Goal: Task Accomplishment & Management: Complete application form

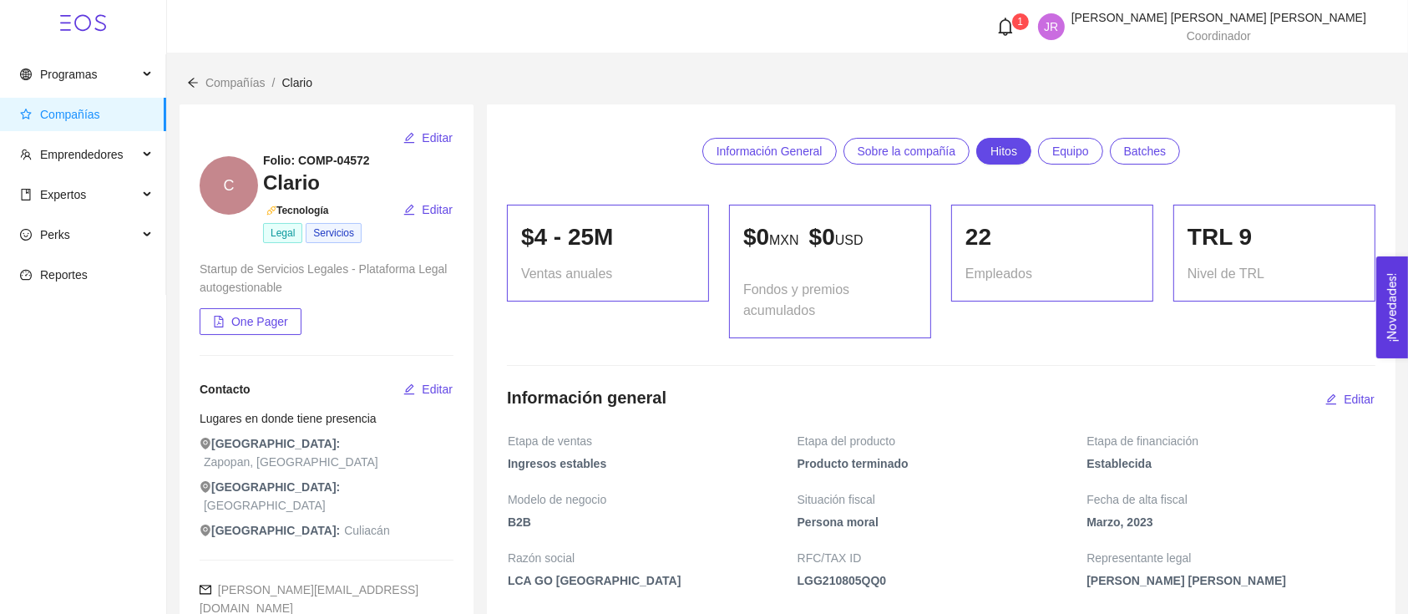
click at [208, 90] on li "Compañías /" at bounding box center [243, 82] width 76 height 18
click at [227, 83] on span "Compañías" at bounding box center [235, 82] width 60 height 13
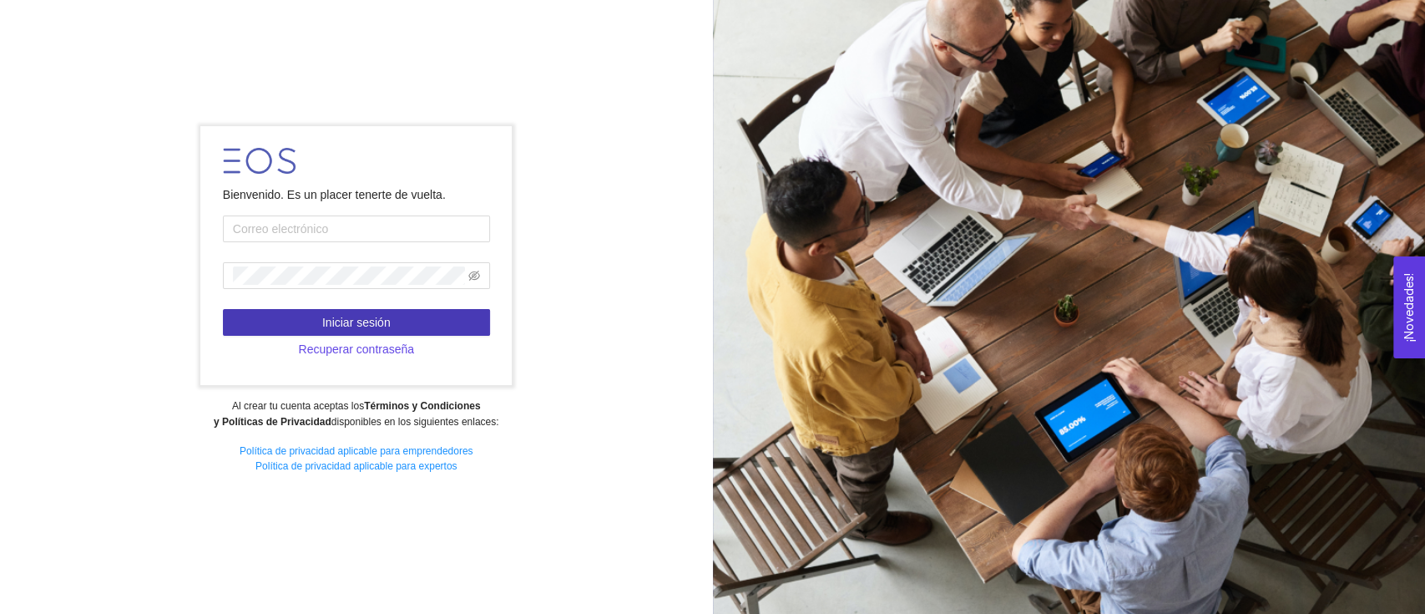
type input "jose.fdz@tec.mx"
click at [301, 314] on button "Iniciar sesión" at bounding box center [356, 322] width 267 height 27
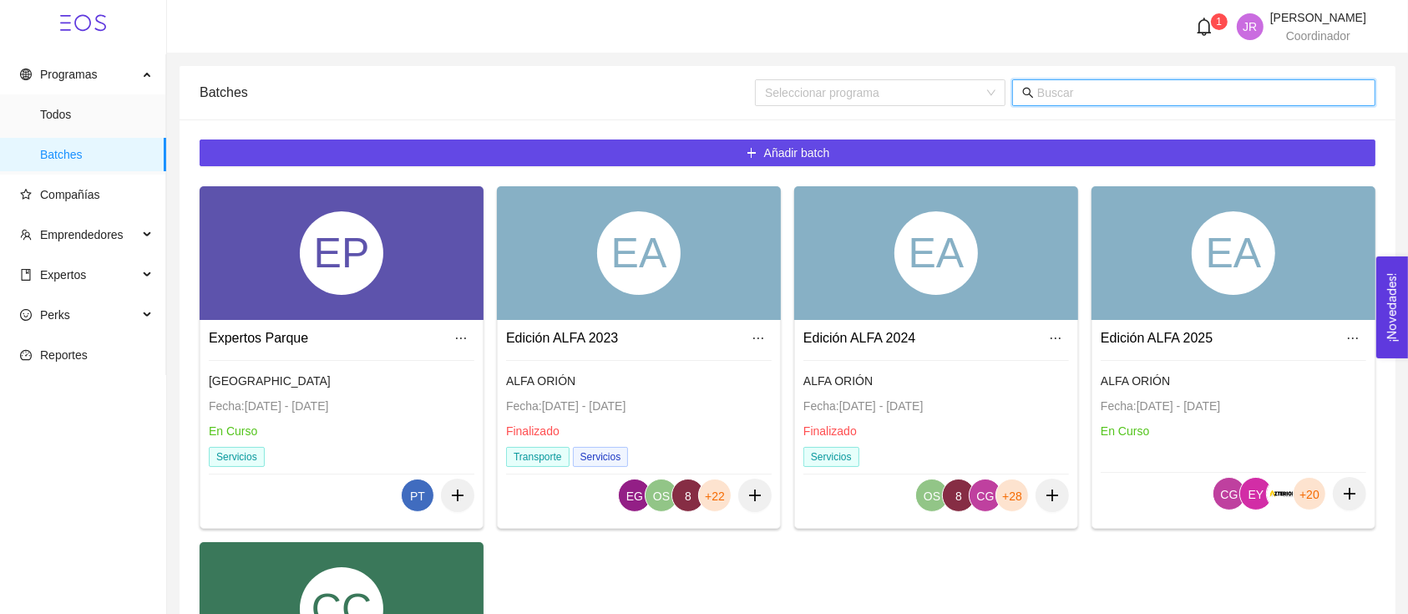
click at [1062, 99] on input "text" at bounding box center [1201, 92] width 328 height 18
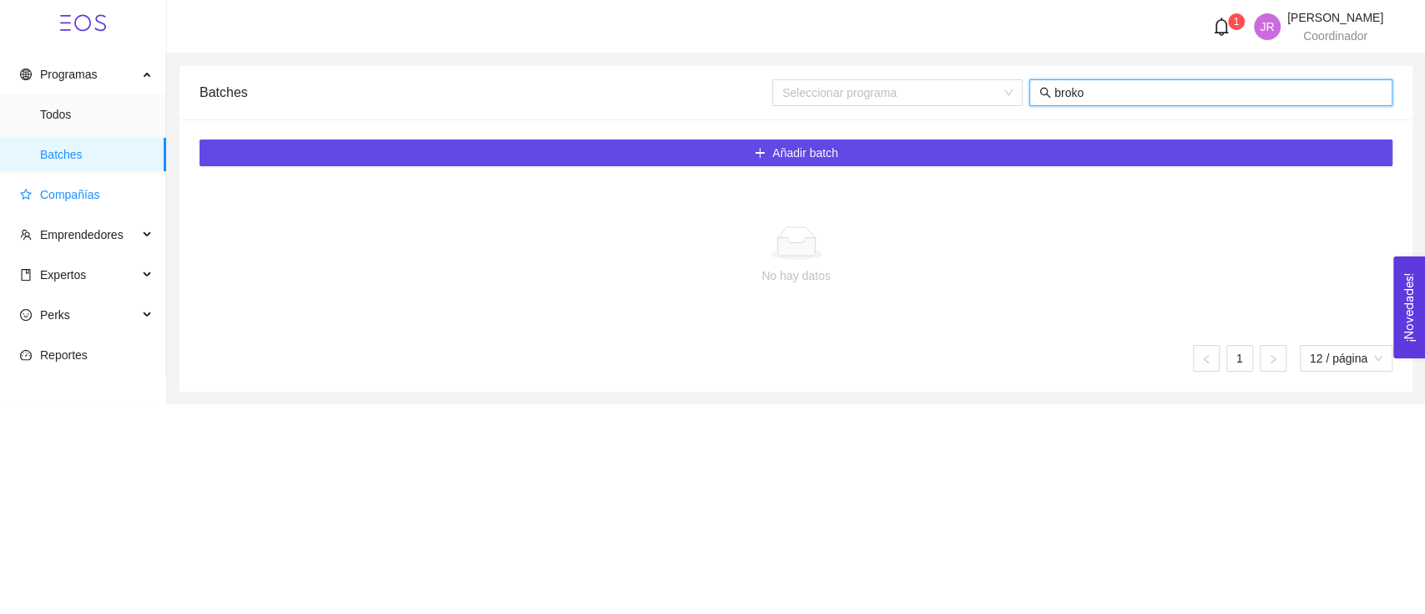
type input "broko"
click at [106, 182] on span "Compañías" at bounding box center [86, 194] width 133 height 33
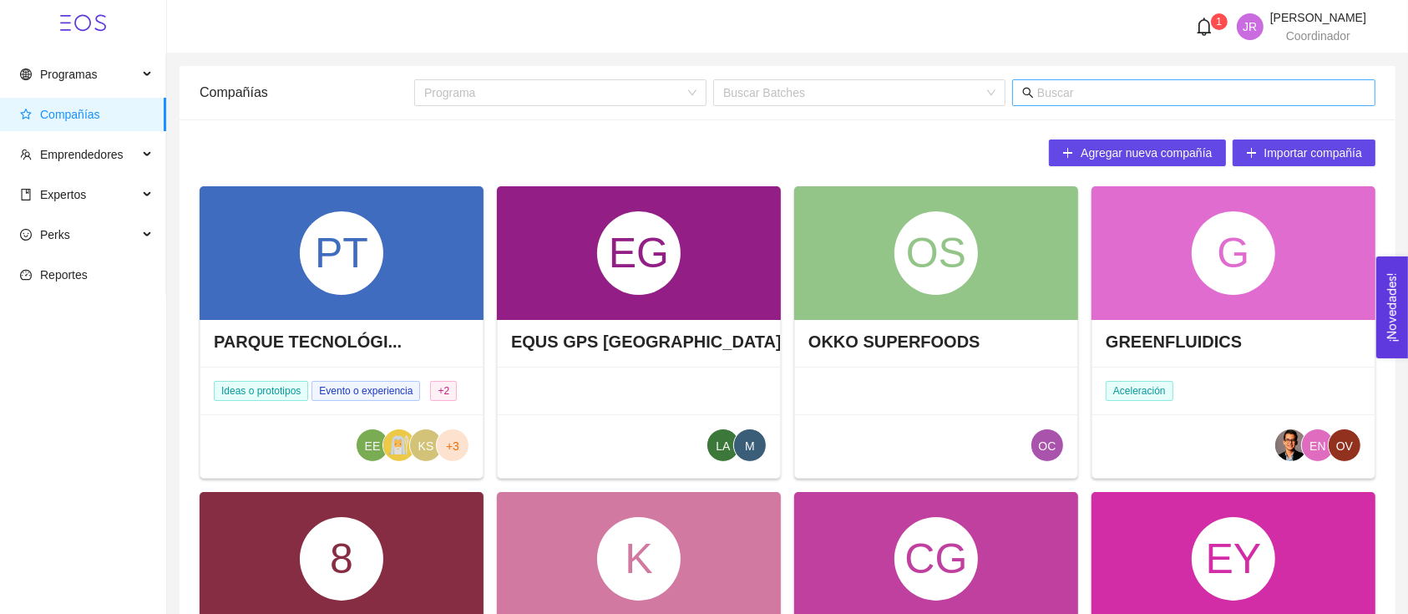
click at [1109, 102] on span at bounding box center [1193, 92] width 363 height 27
click at [1102, 103] on span at bounding box center [1193, 92] width 363 height 27
click at [1080, 91] on input "text" at bounding box center [1201, 92] width 328 height 18
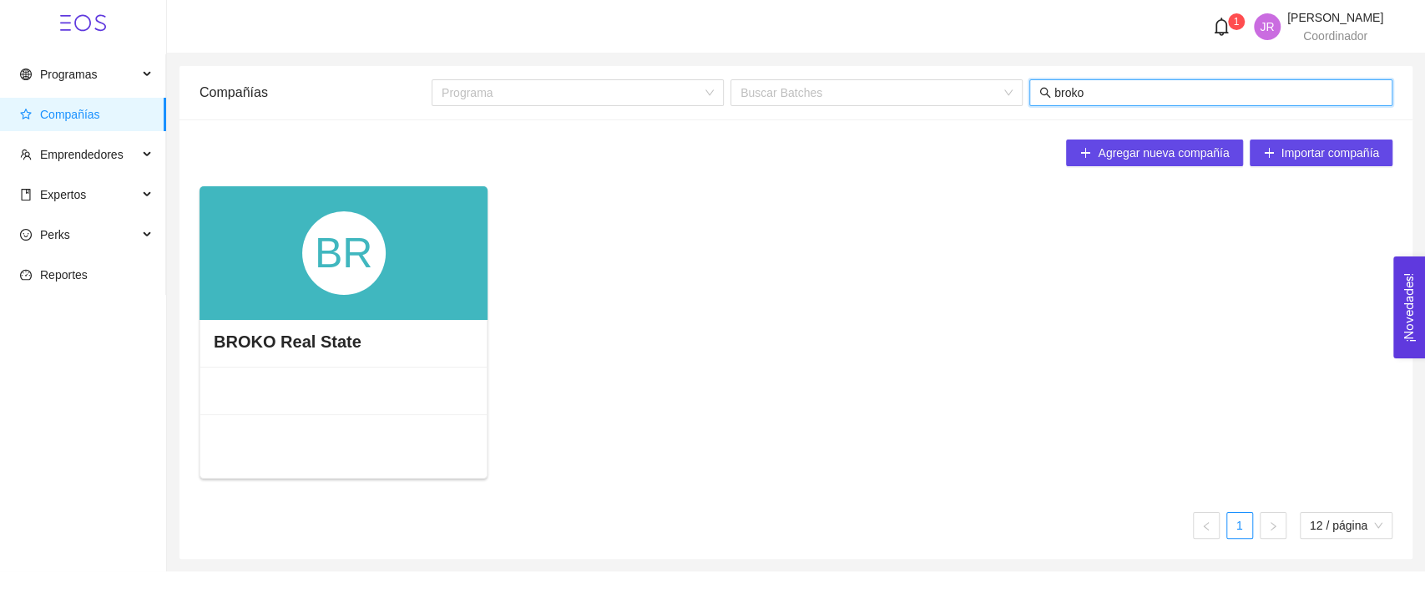
type input "broko"
click at [327, 328] on div "BROKO Real State" at bounding box center [343, 341] width 286 height 50
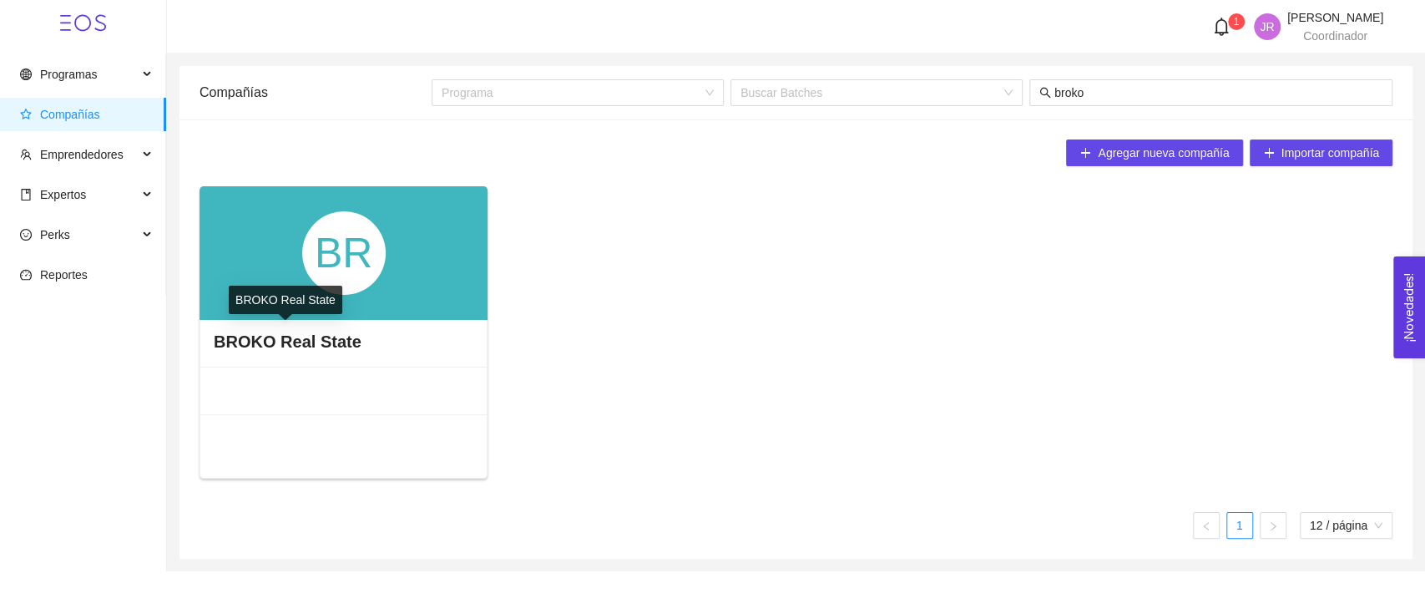
click at [324, 337] on h4 "BROKO Real State" at bounding box center [288, 341] width 148 height 23
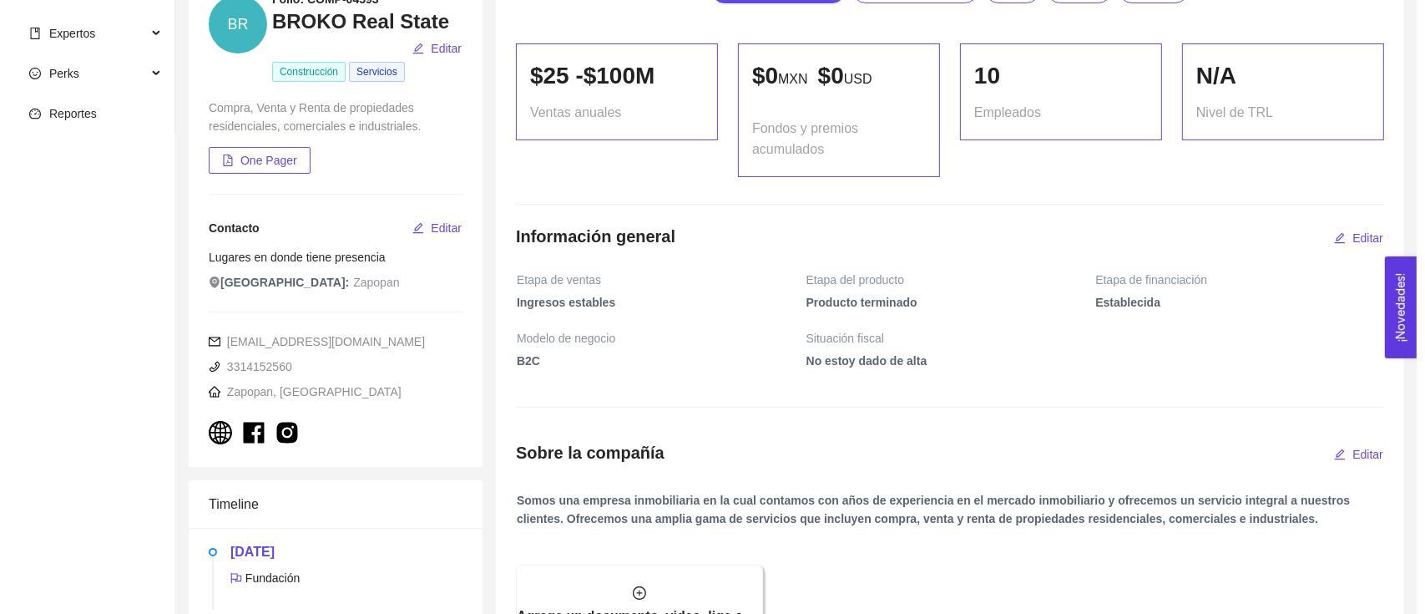
scroll to position [81, 0]
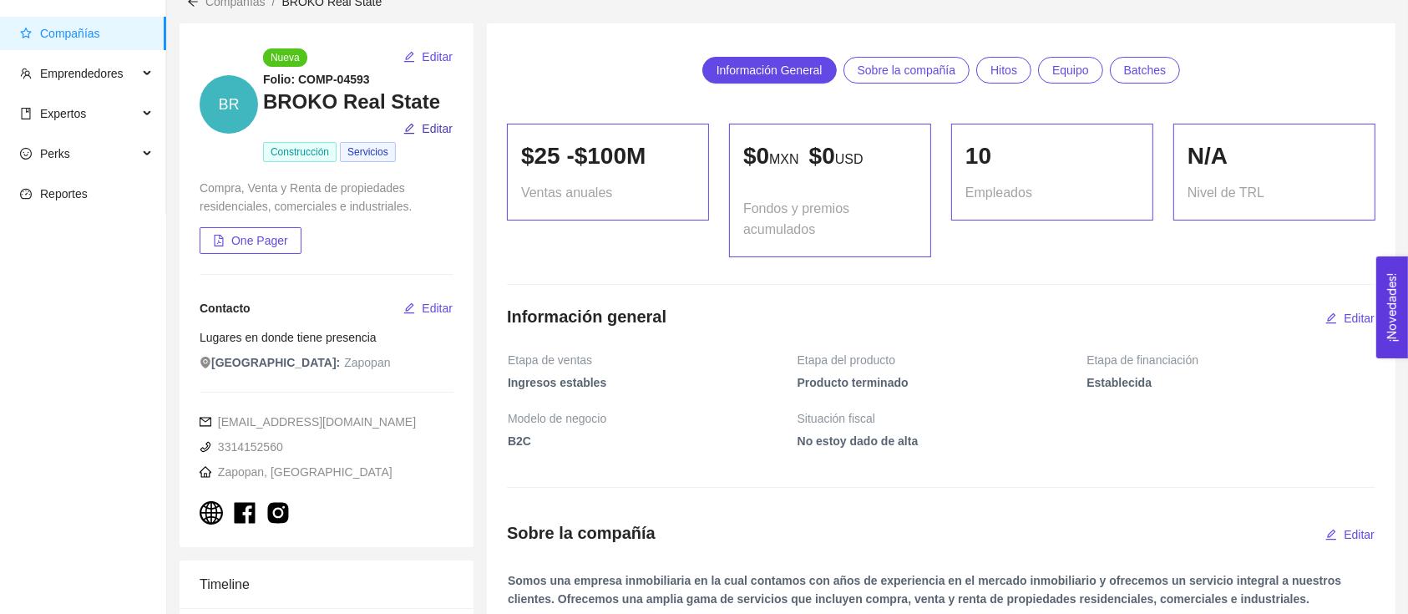
click at [438, 128] on span "Editar" at bounding box center [437, 128] width 31 height 18
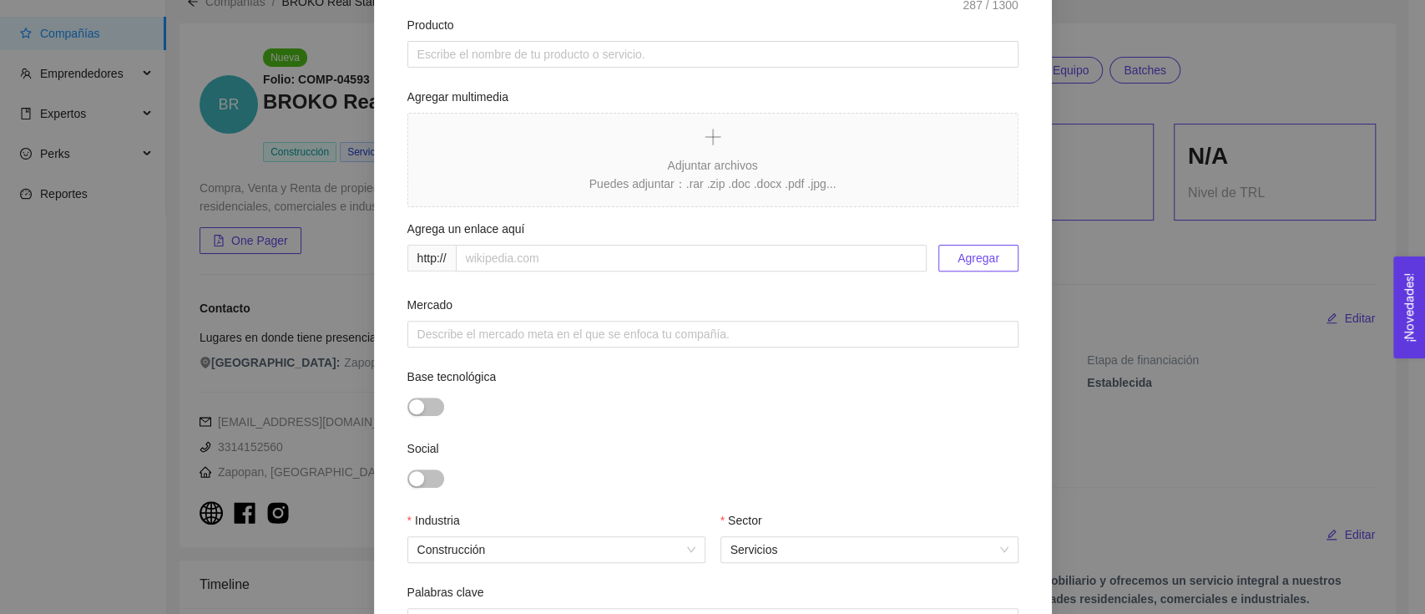
scroll to position [393, 0]
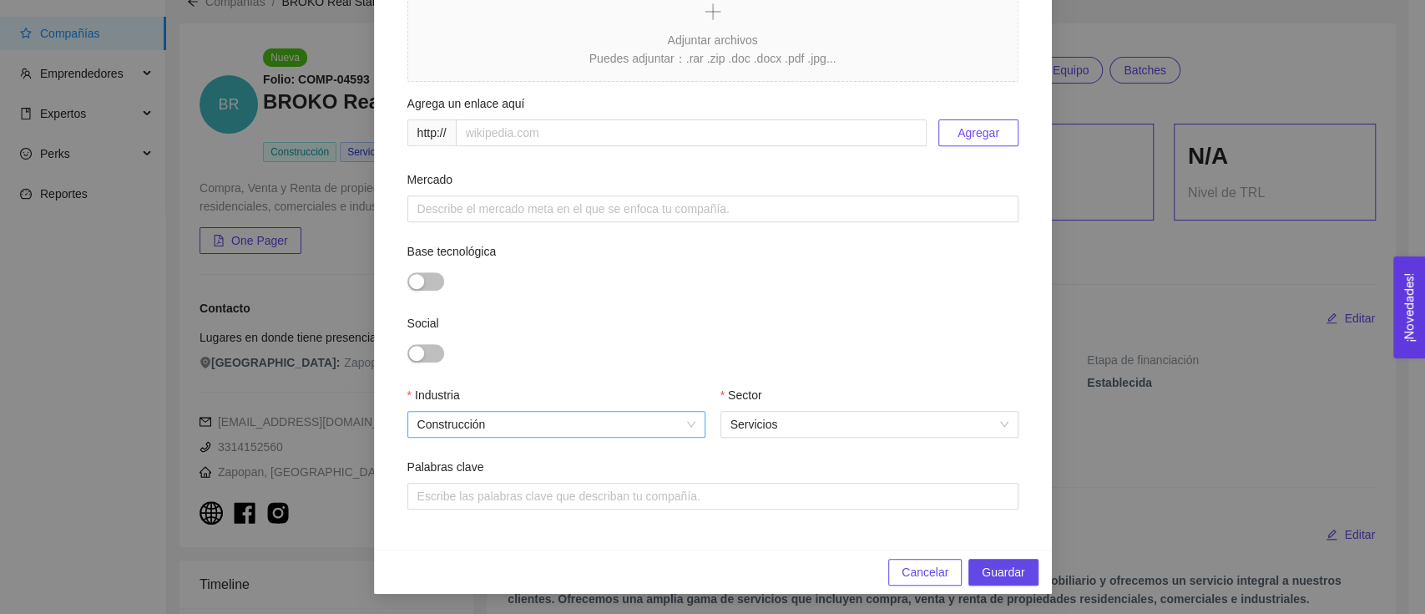
click at [614, 421] on span "Construcción" at bounding box center [556, 424] width 278 height 25
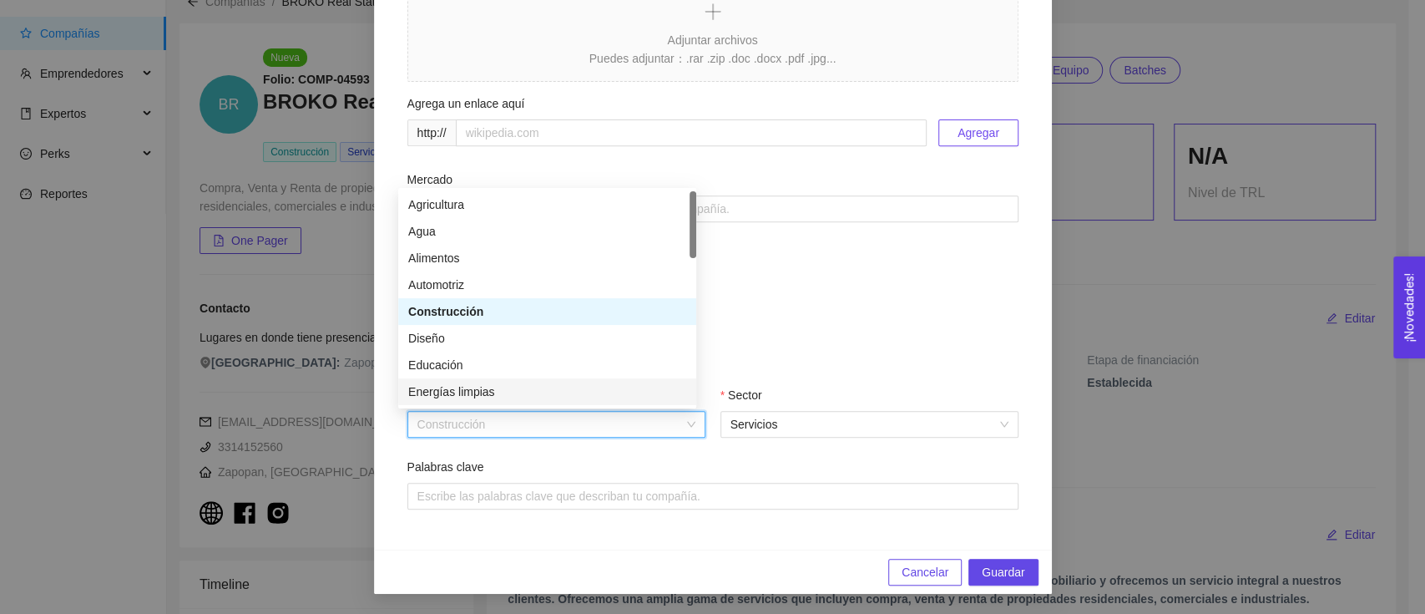
click at [761, 315] on div "Social" at bounding box center [712, 350] width 611 height 72
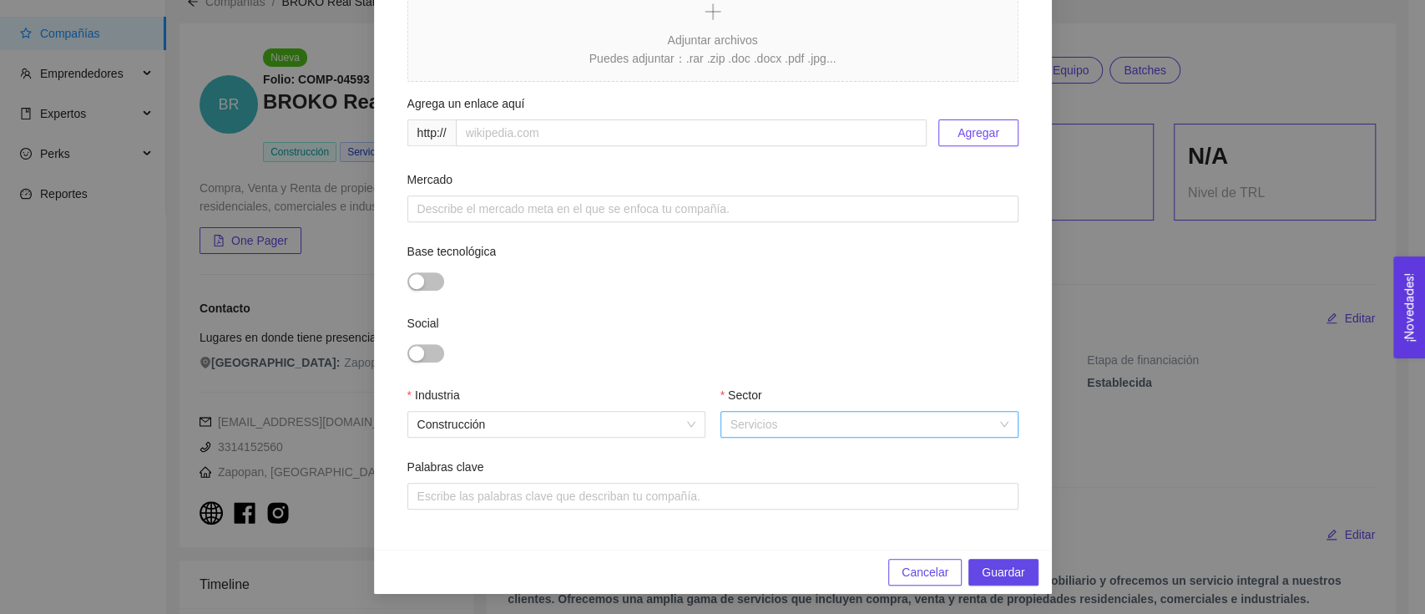
click at [781, 417] on span "Servicios" at bounding box center [869, 424] width 278 height 25
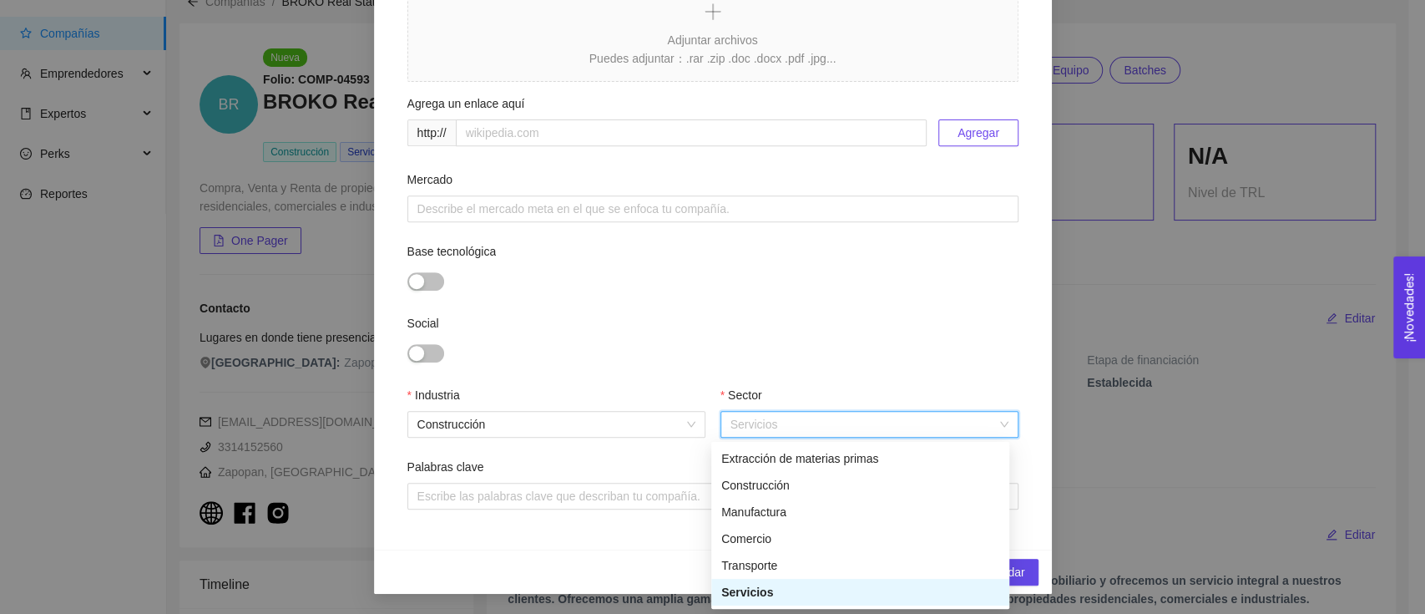
click at [822, 306] on div "Base tecnológica" at bounding box center [712, 278] width 611 height 72
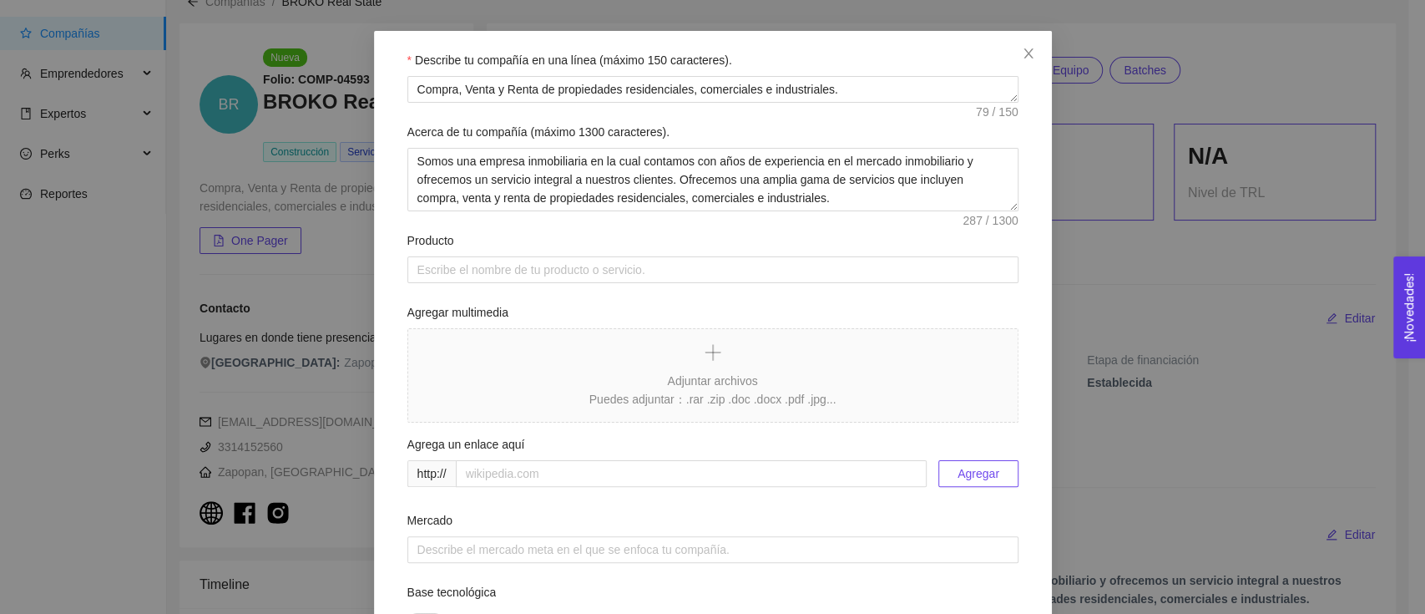
scroll to position [0, 0]
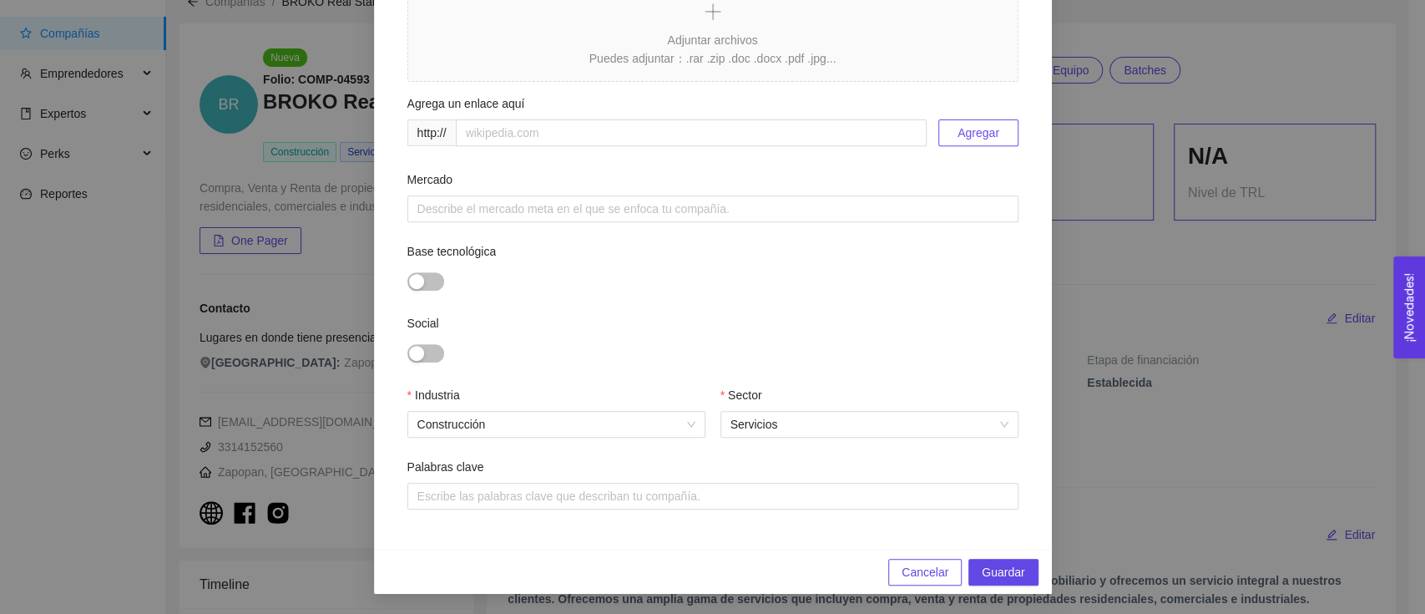
click at [906, 564] on span "Cancelar" at bounding box center [925, 572] width 47 height 18
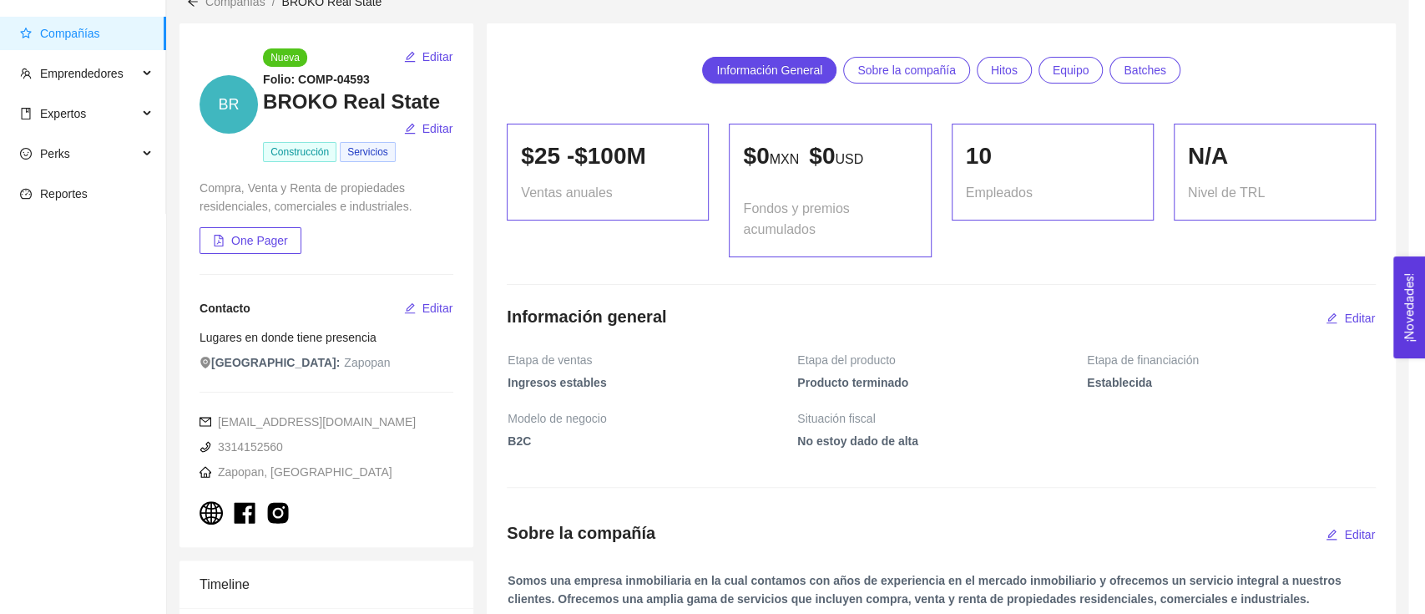
scroll to position [310, 0]
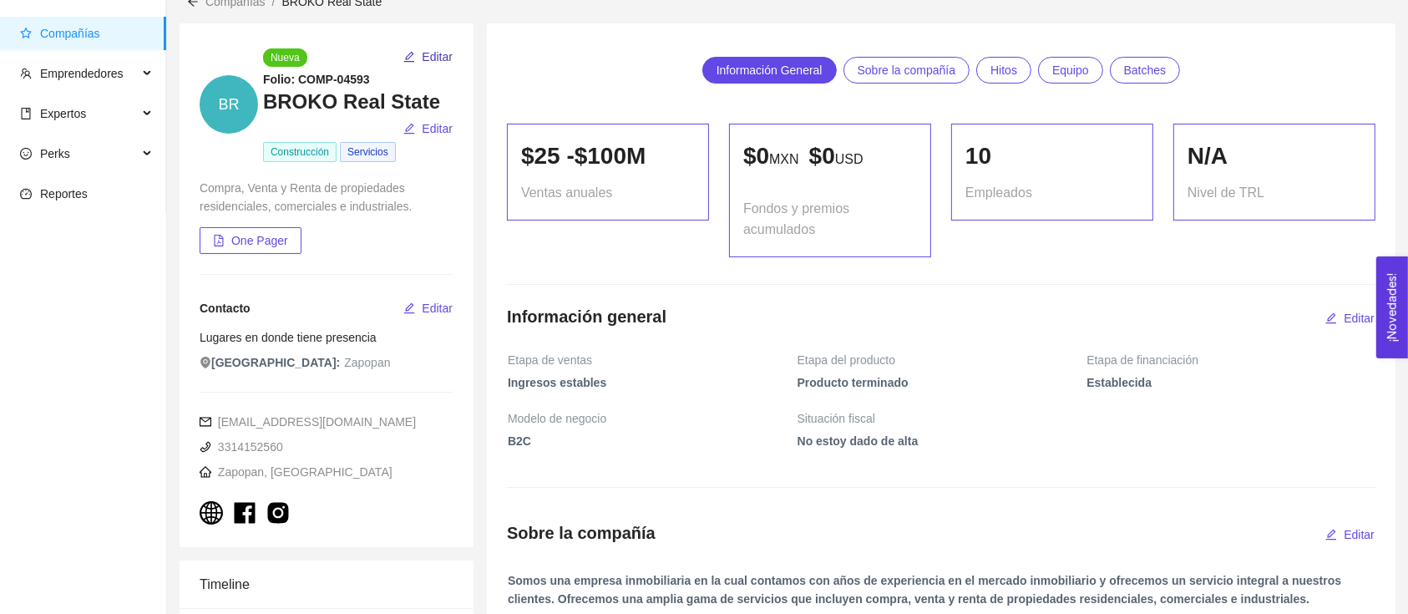
click at [423, 58] on span "Editar" at bounding box center [437, 57] width 31 height 18
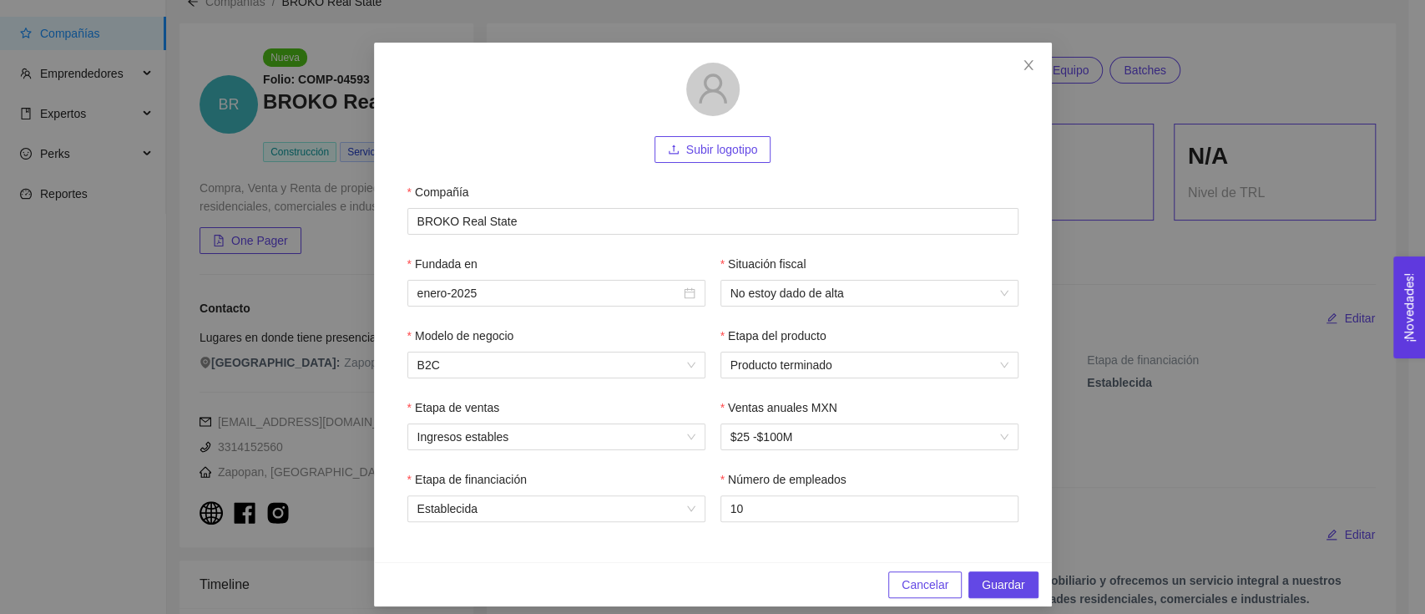
scroll to position [42, 0]
click at [574, 295] on input "Fundada en" at bounding box center [548, 292] width 263 height 18
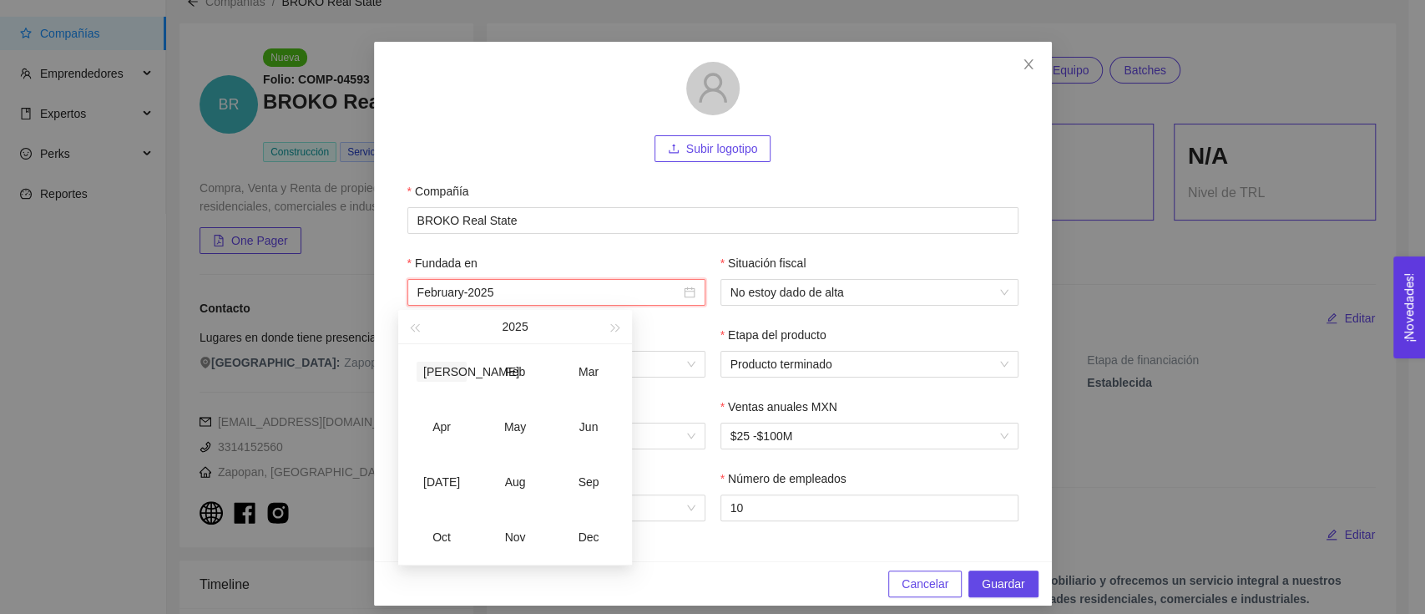
type input "January-2025"
click at [414, 329] on span "button" at bounding box center [414, 328] width 8 height 8
click at [587, 479] on div "Sep" at bounding box center [589, 482] width 50 height 20
type input "September-2023"
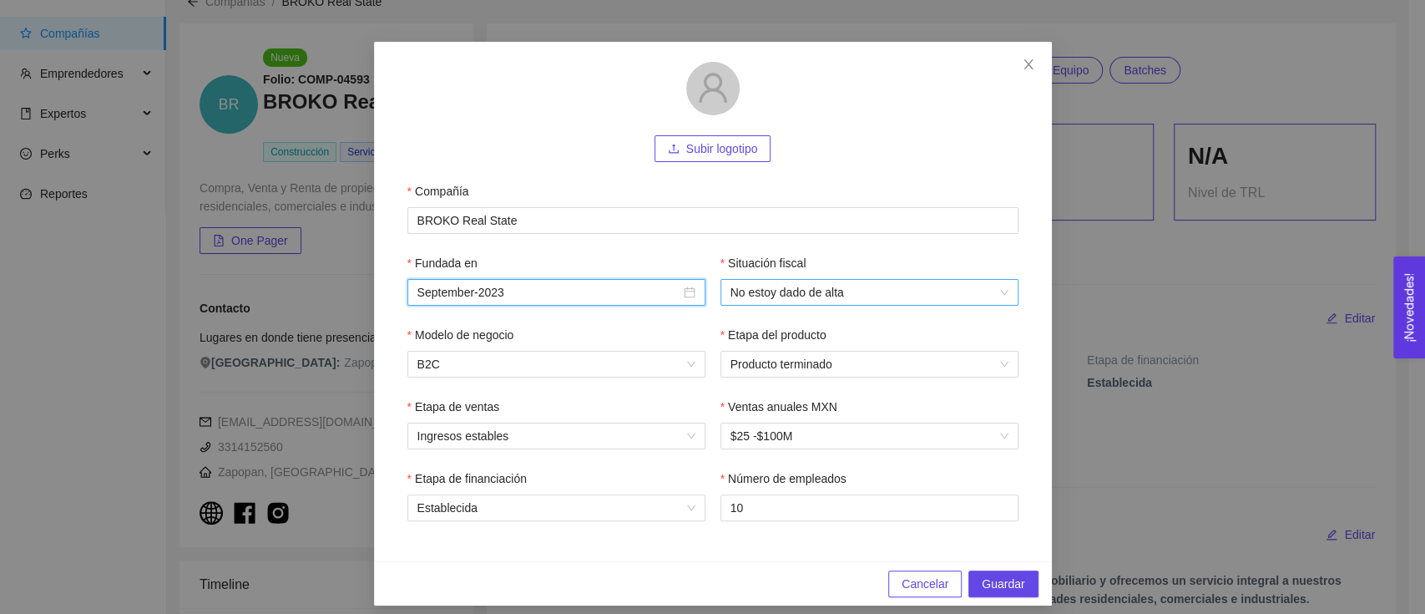
click at [756, 300] on span "No estoy dado de alta" at bounding box center [869, 292] width 278 height 25
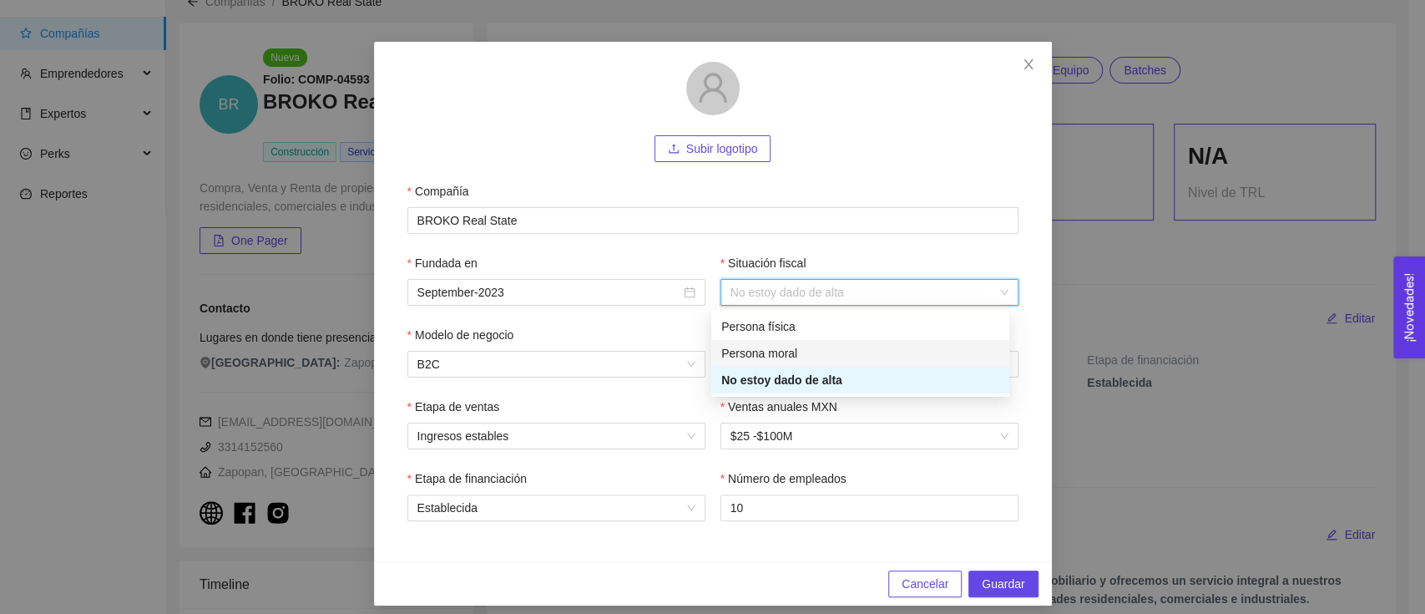
click at [781, 348] on div "Persona moral" at bounding box center [860, 353] width 278 height 18
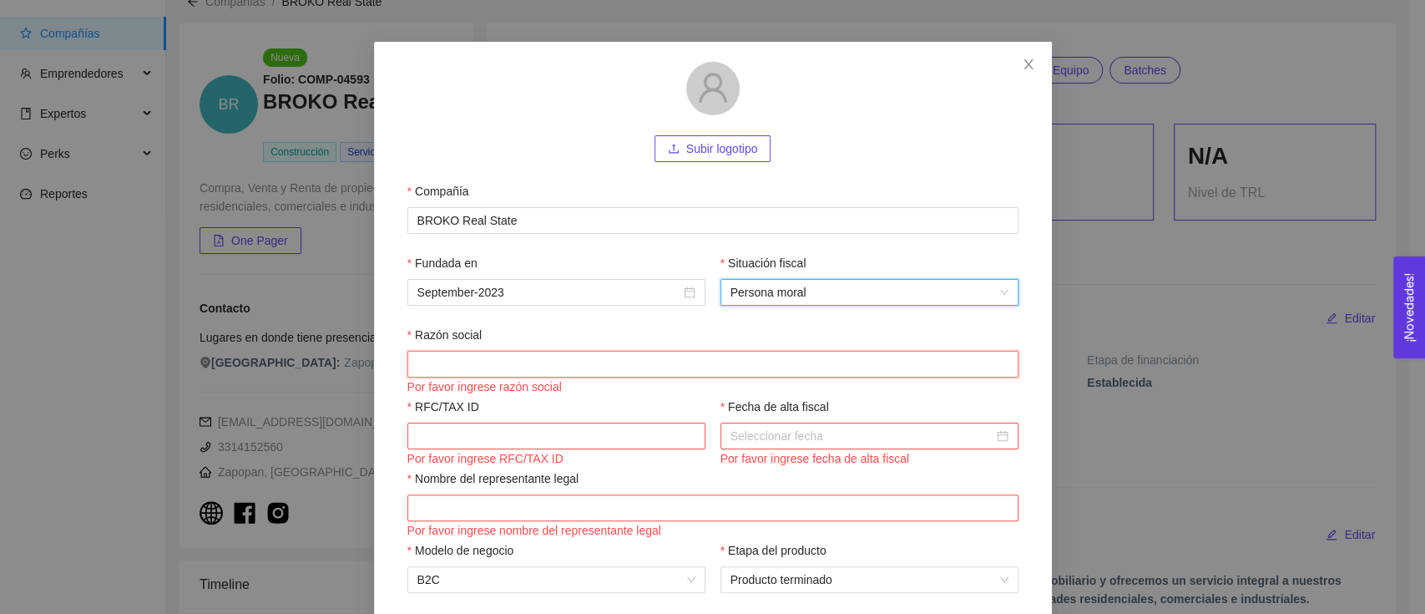
click at [547, 371] on input "Razón social" at bounding box center [712, 364] width 611 height 27
paste input "construccion fuerza y calidad sa de cv"
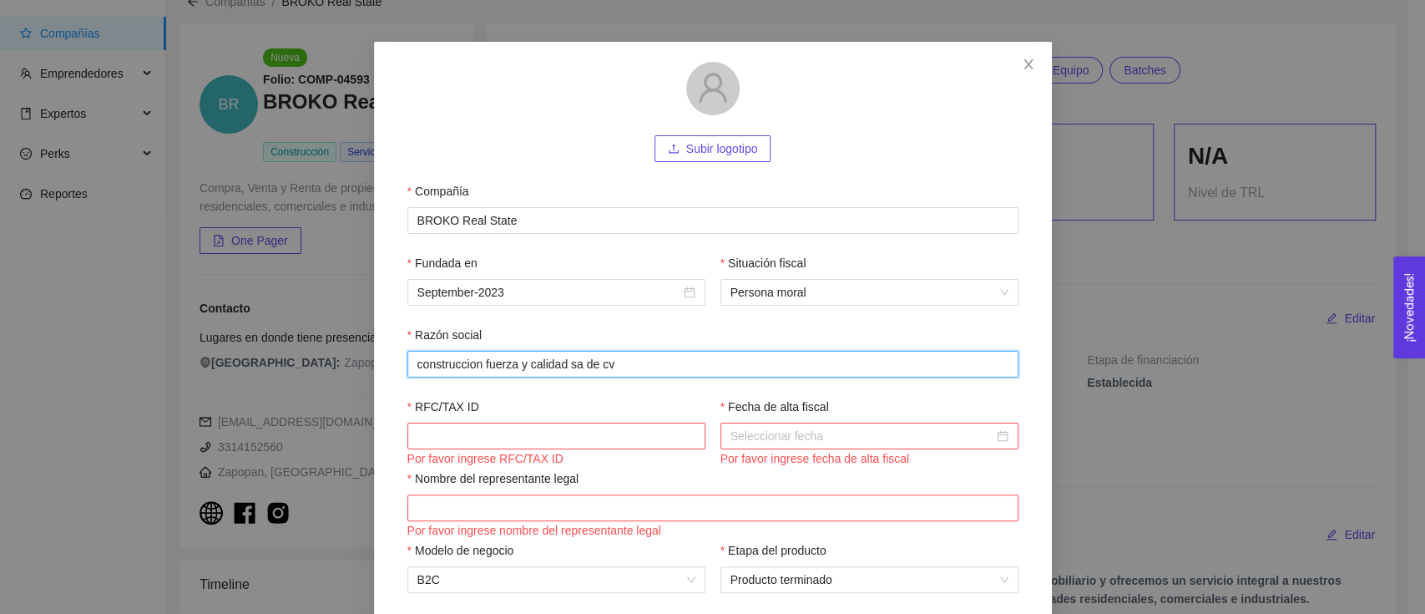
click at [413, 364] on input "construccion fuerza y calidad sa de cv" at bounding box center [712, 364] width 611 height 27
click at [468, 365] on input "Construccion fuerza y calidad sa de cv" at bounding box center [712, 364] width 611 height 27
type input "Construcción Fuerza y Calidad SA de CV"
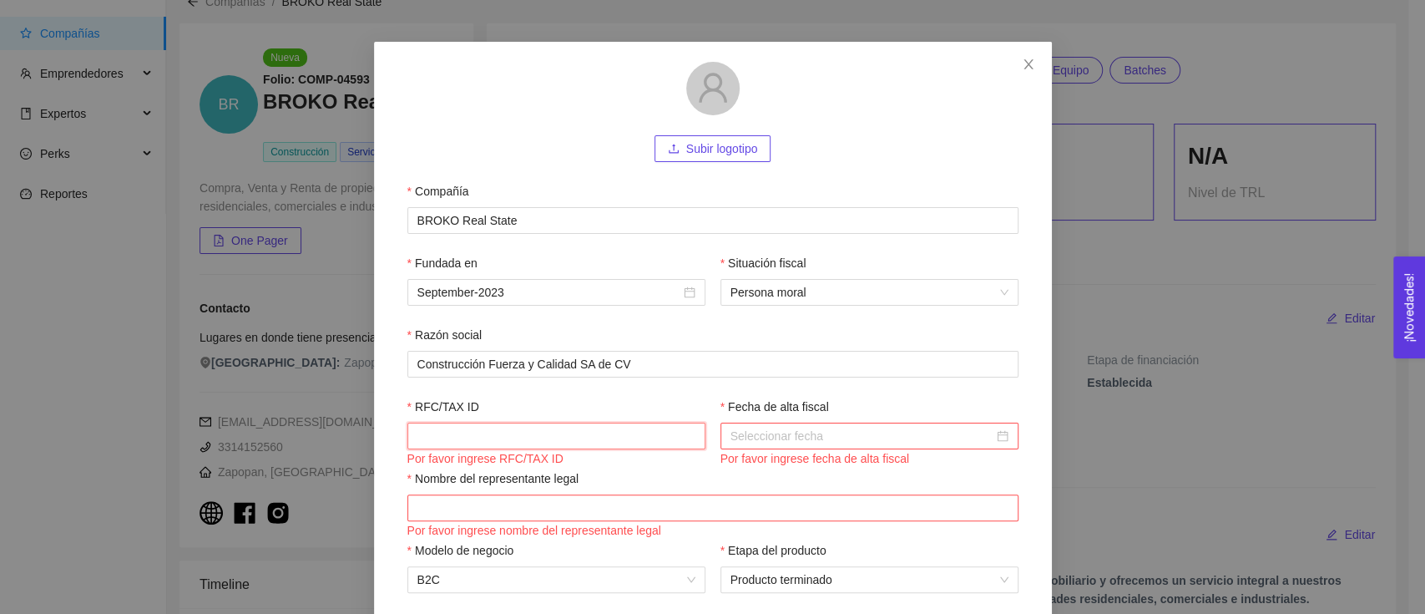
click at [495, 442] on input "RFC/TAX ID" at bounding box center [556, 435] width 298 height 27
paste input "cfc160902633"
click at [423, 436] on input "cfc160902633" at bounding box center [556, 435] width 298 height 27
type input "CFC160902633"
click at [850, 431] on input "Fecha de alta fiscal" at bounding box center [861, 436] width 263 height 18
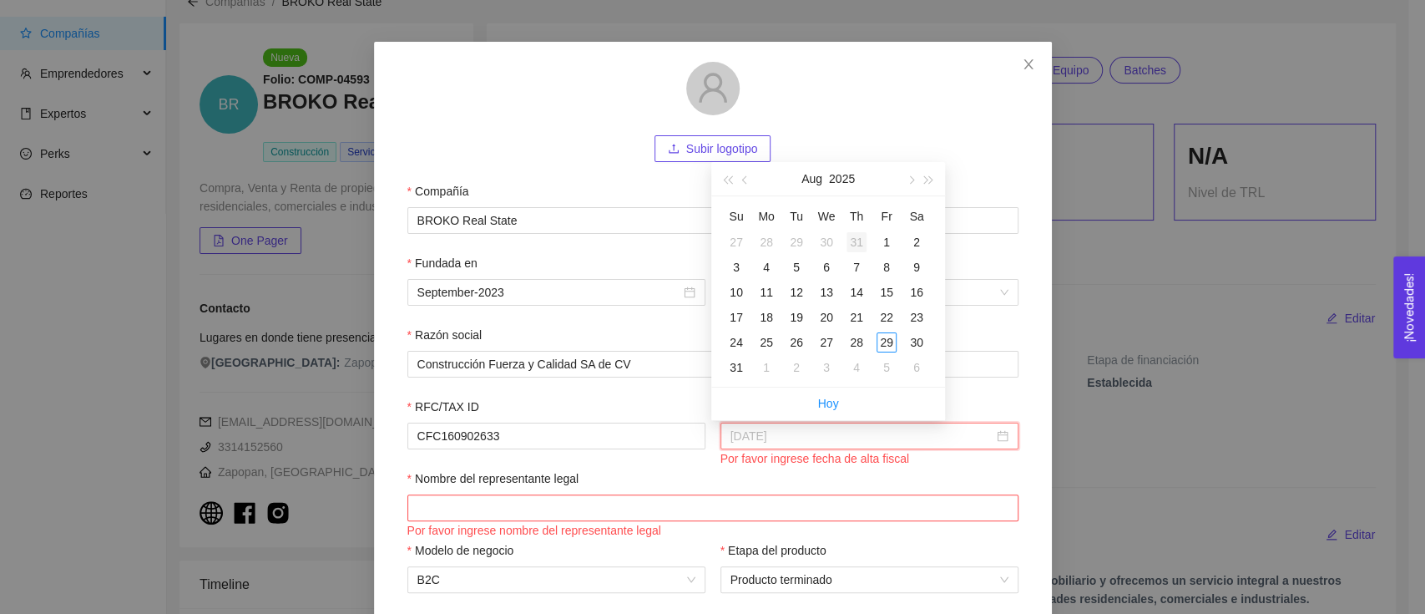
type input "2025-07-31"
click at [744, 179] on span "button" at bounding box center [746, 180] width 8 height 8
click at [721, 179] on button "button" at bounding box center [727, 178] width 18 height 33
click at [724, 179] on span "button" at bounding box center [727, 180] width 8 height 8
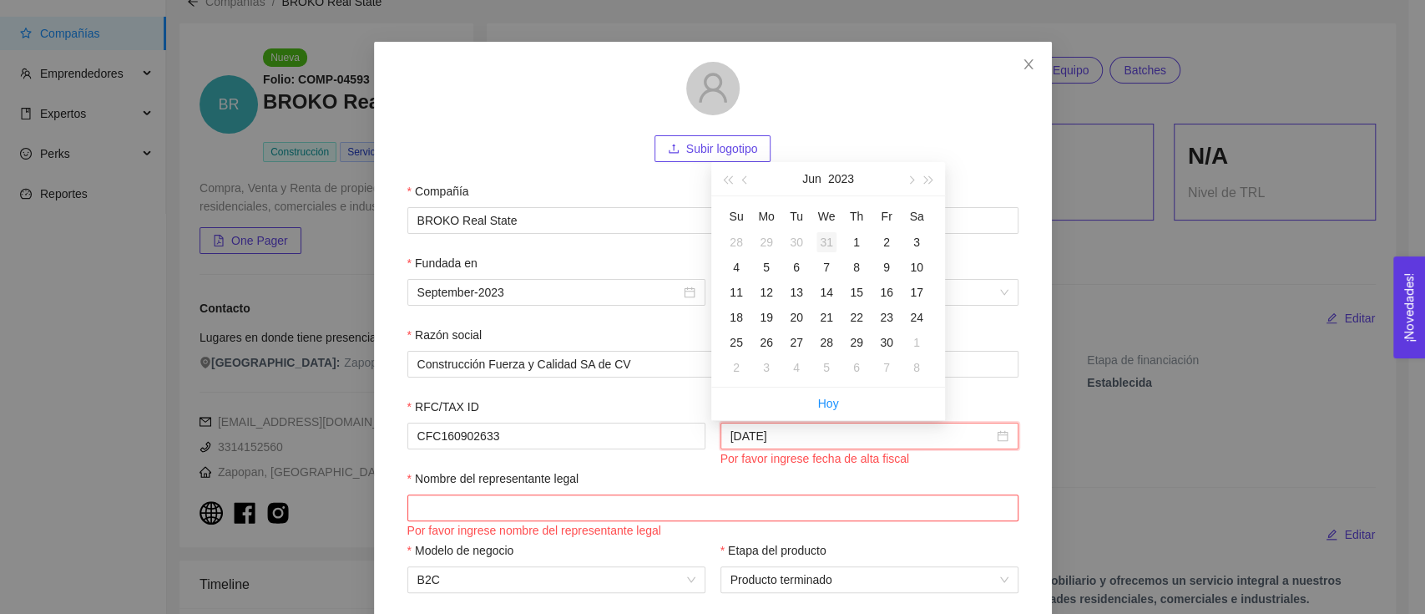
type input "2023-05-31"
click at [915, 184] on button "button" at bounding box center [910, 178] width 18 height 33
type input "2023-08-05"
click at [908, 179] on span "button" at bounding box center [910, 180] width 8 height 8
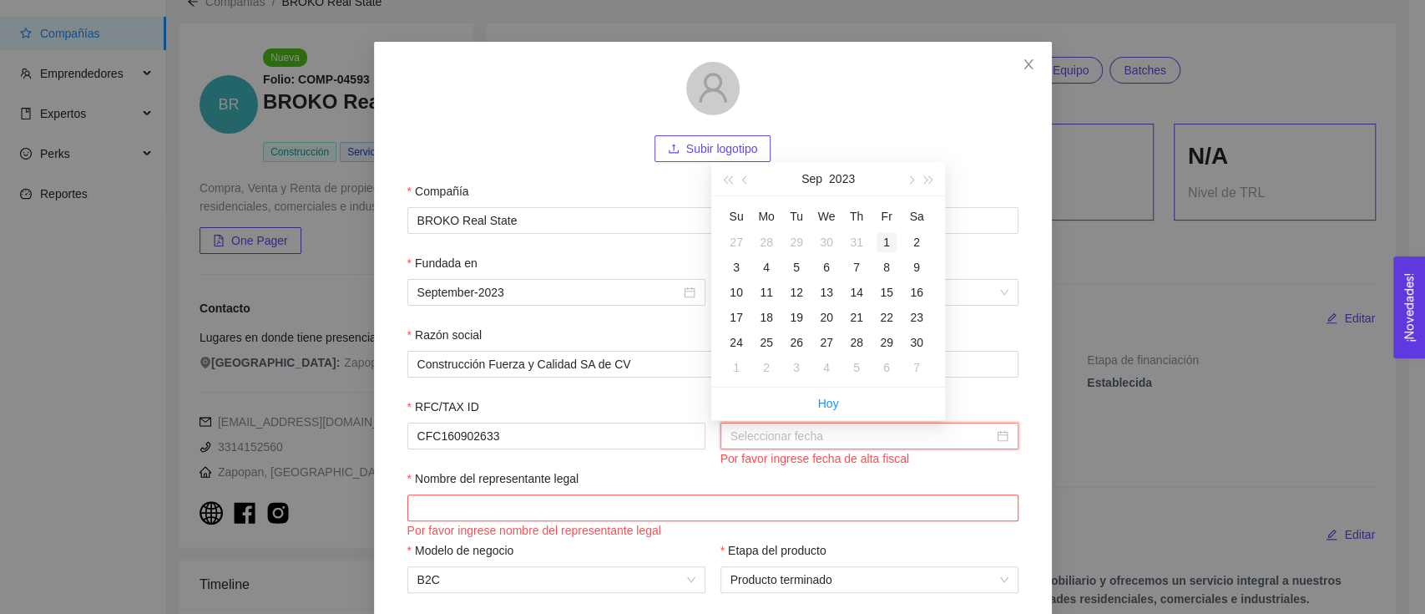
type input "2023-09-01"
click at [885, 249] on div "1" at bounding box center [887, 242] width 20 height 20
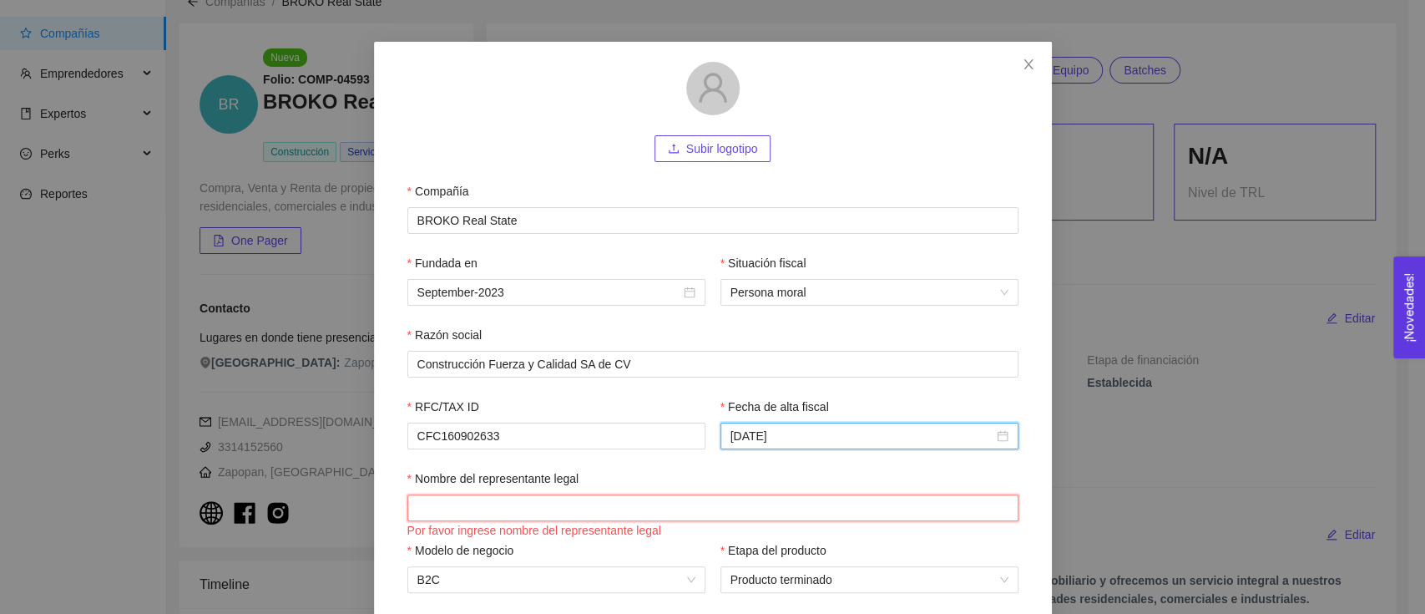
click at [617, 502] on input "Nombre del representante legal" at bounding box center [712, 507] width 611 height 27
paste input "Jesús Antonio Godínez Ruíz"
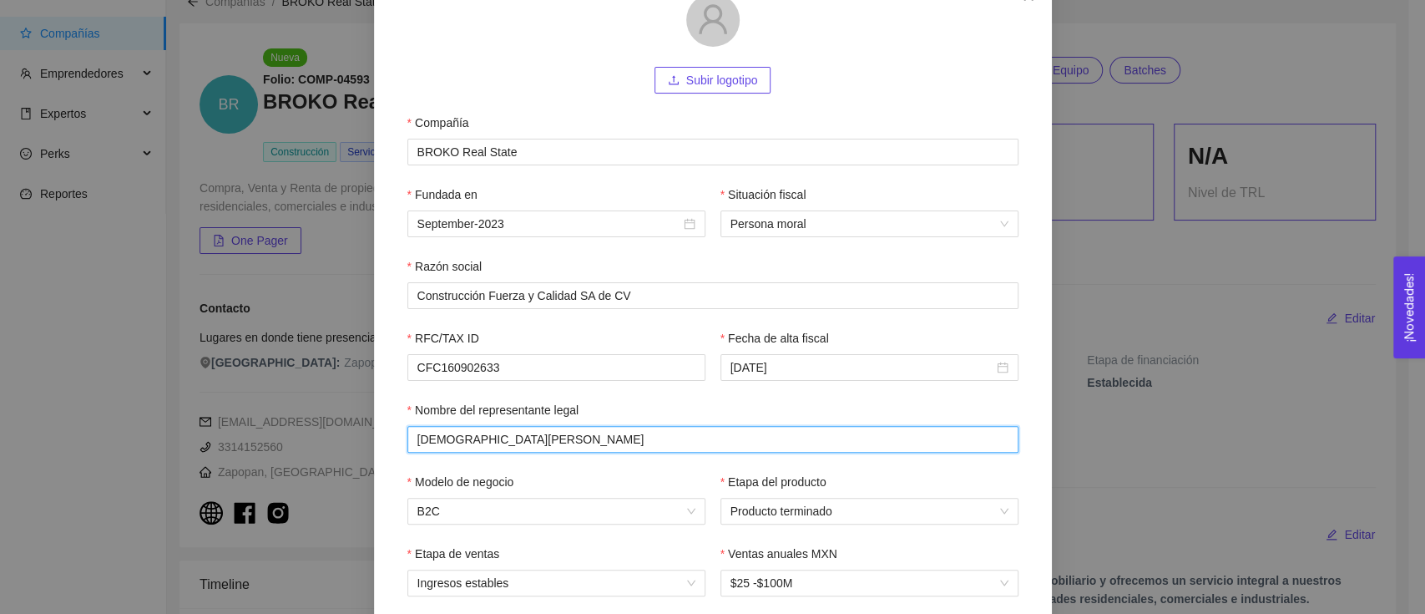
scroll to position [154, 0]
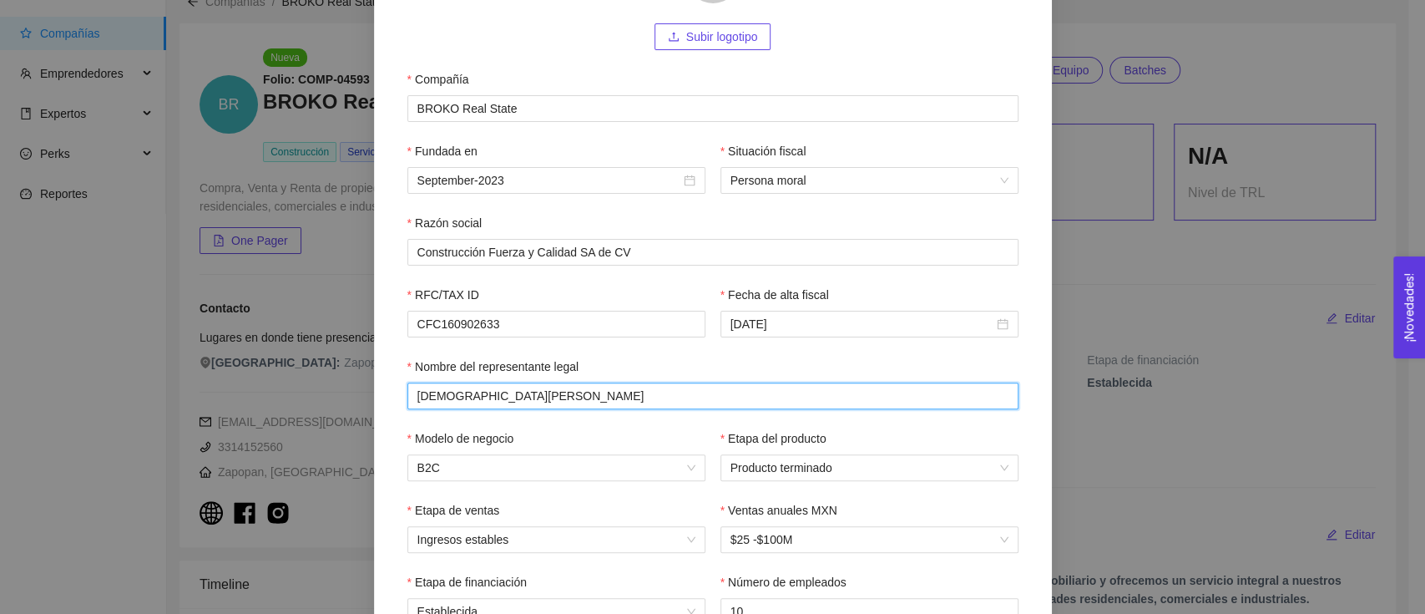
click at [518, 397] on input "Jesús Antonio Godínez Ruíz" at bounding box center [712, 395] width 611 height 27
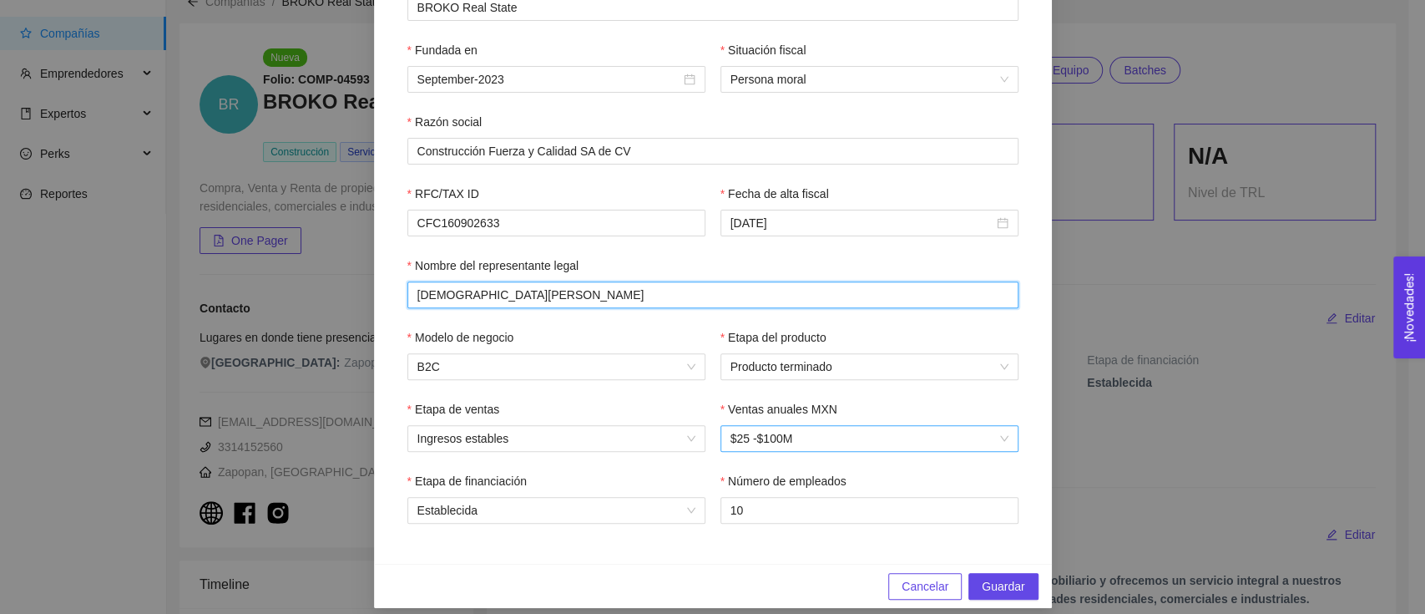
click at [749, 442] on span "$25 -$100M" at bounding box center [869, 438] width 278 height 25
type input "Jesús Antonio Godínez Ruíz"
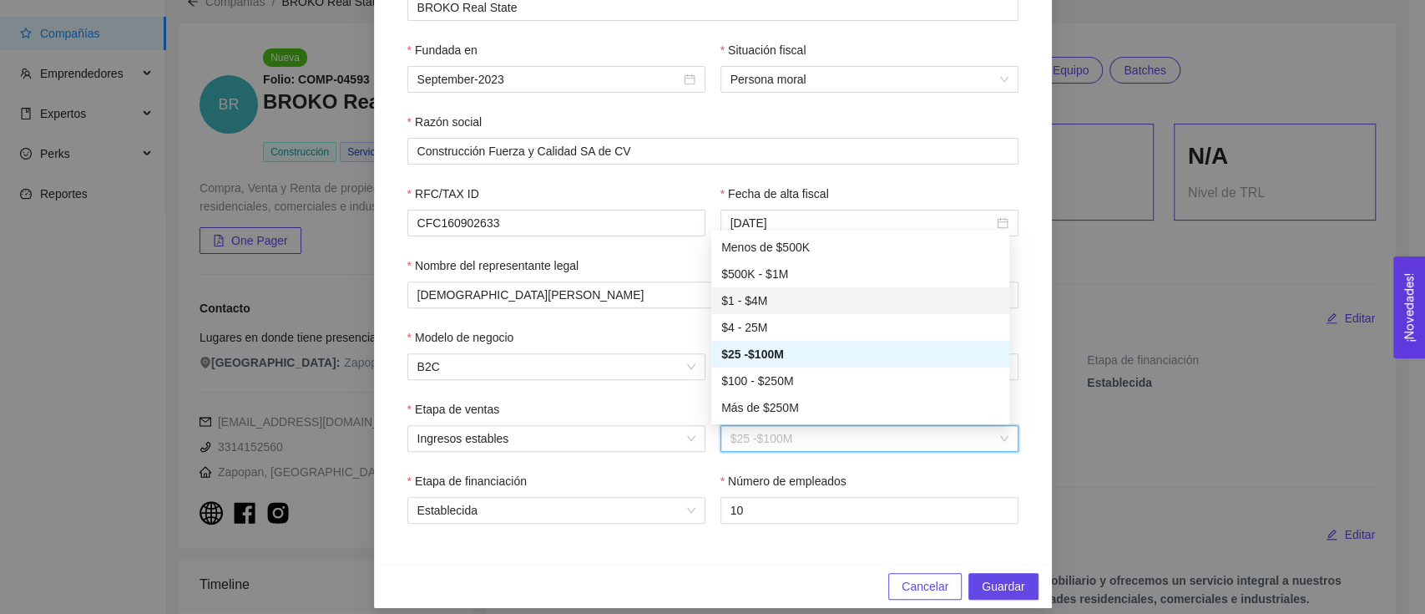
click at [751, 309] on div "$1 - $4M" at bounding box center [860, 300] width 298 height 27
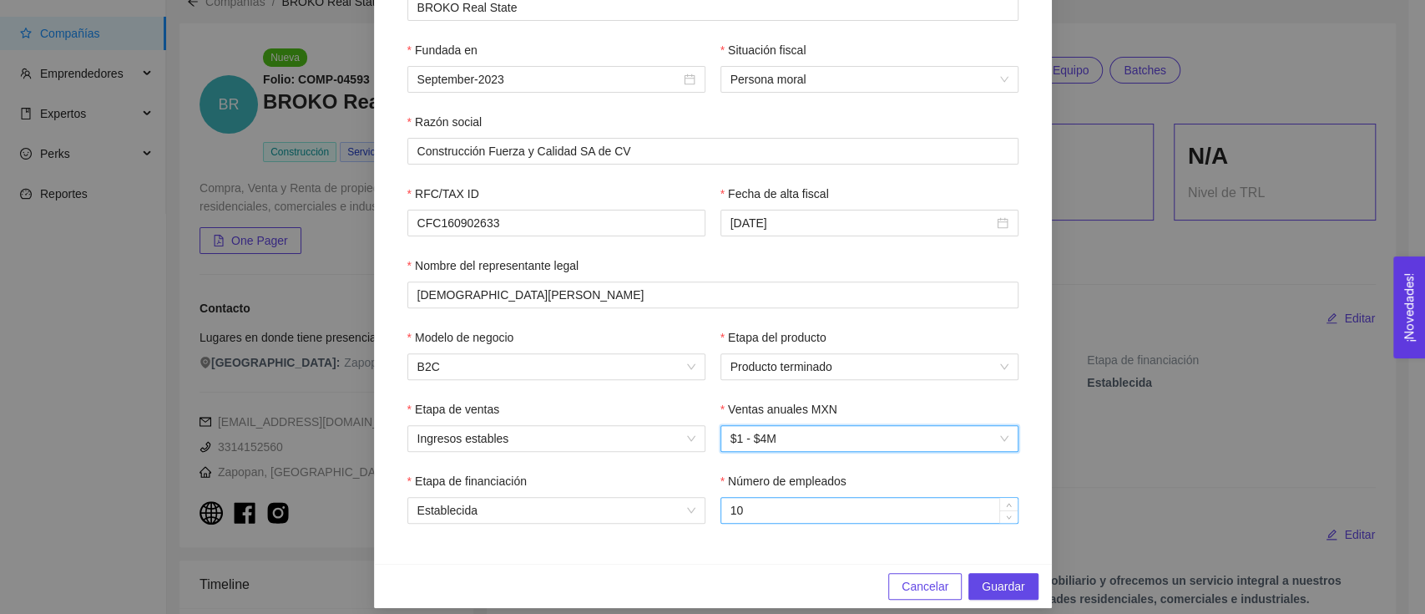
click at [759, 508] on input "10" at bounding box center [869, 510] width 296 height 25
type input "1"
click at [637, 551] on div "Subir logotipo Compañía BROKO Real State Fundada en September-2023 Situación fi…" at bounding box center [713, 196] width 678 height 735
click at [984, 588] on span "Guardar" at bounding box center [1003, 586] width 43 height 18
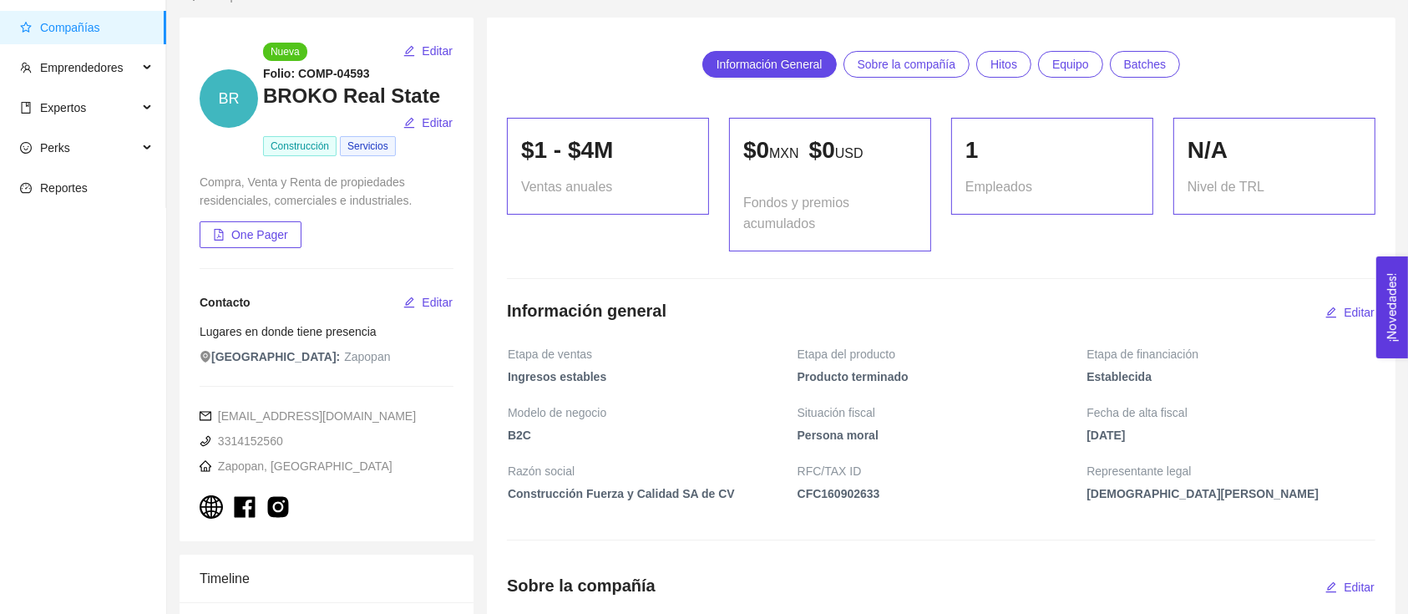
scroll to position [0, 0]
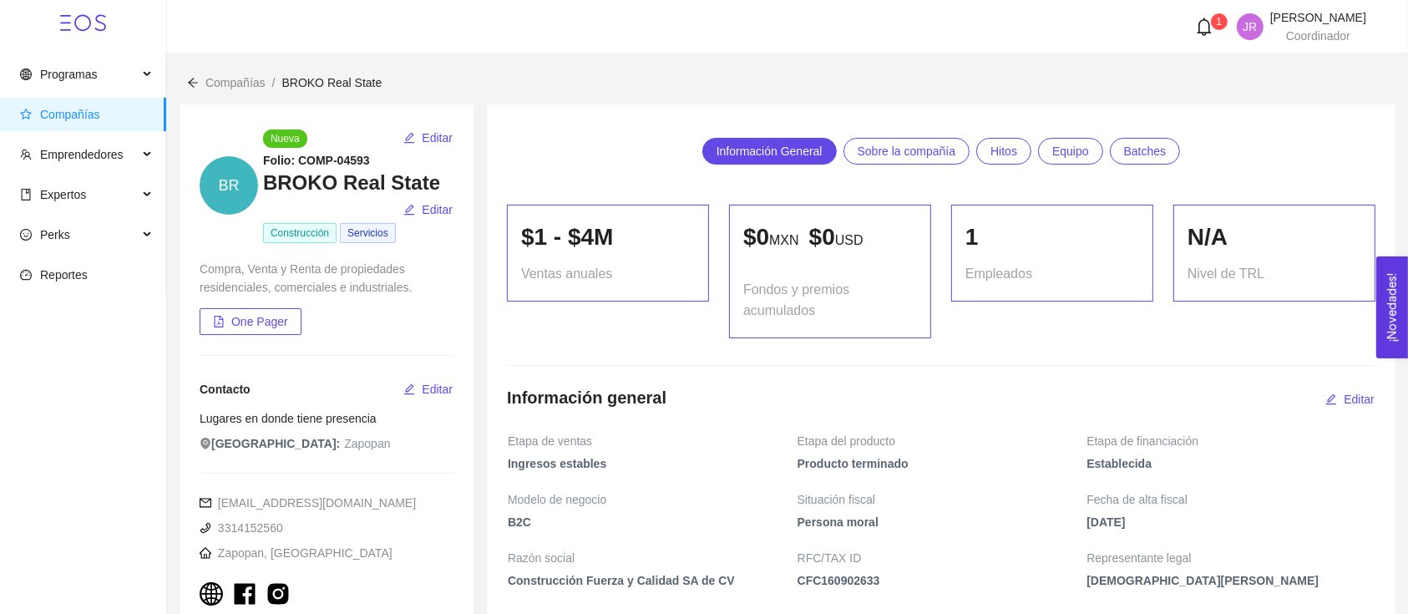
click at [214, 71] on div "Compañías / BROKO Real State /" at bounding box center [787, 72] width 1241 height 38
click at [219, 86] on span "Compañías" at bounding box center [235, 82] width 60 height 13
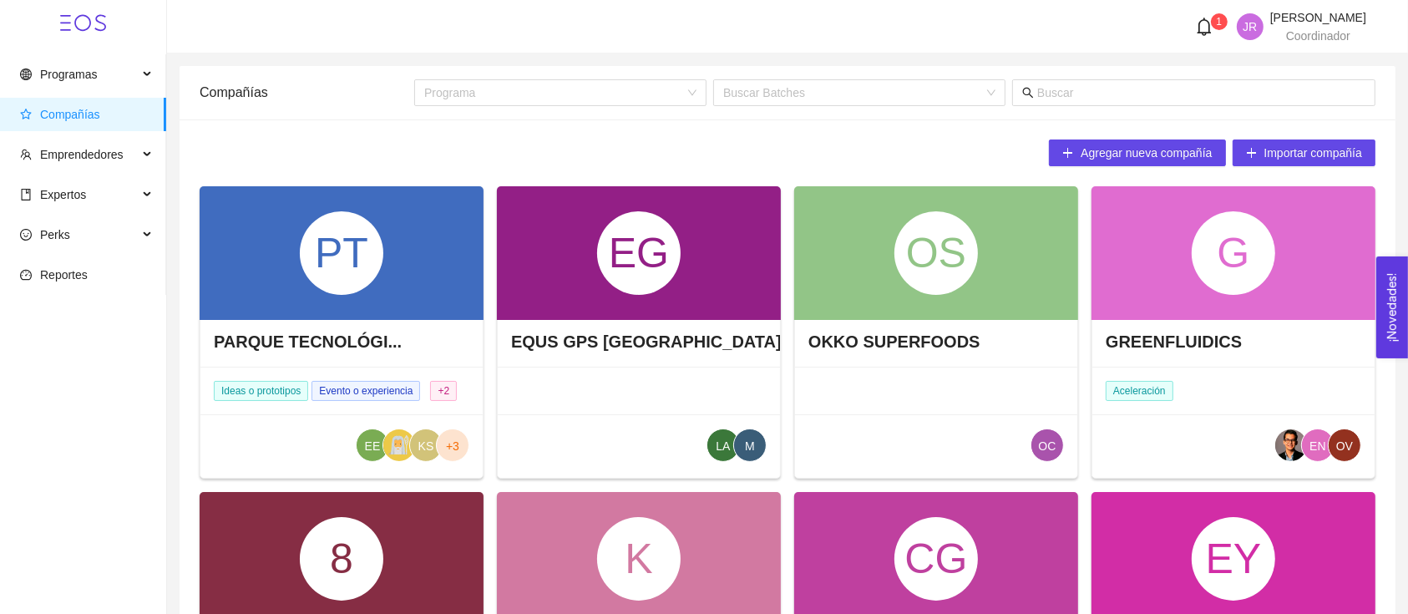
click at [1195, 23] on icon "bell" at bounding box center [1204, 27] width 18 height 18
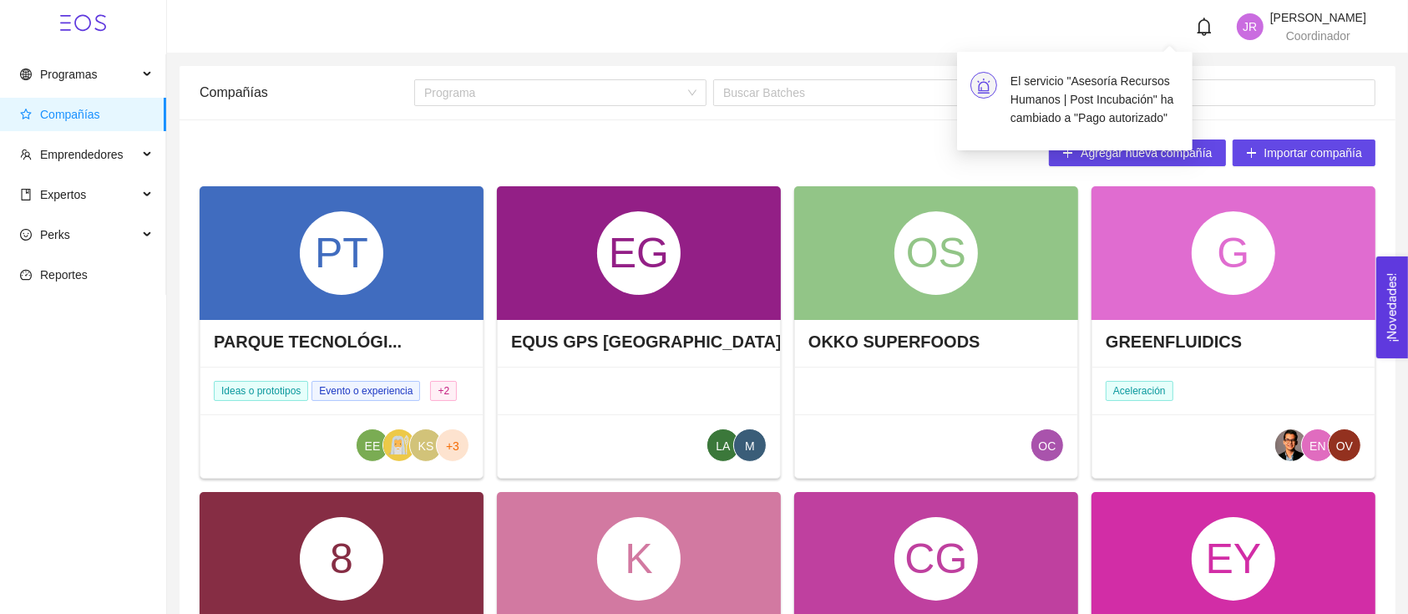
click at [1195, 23] on icon "bell" at bounding box center [1204, 27] width 18 height 18
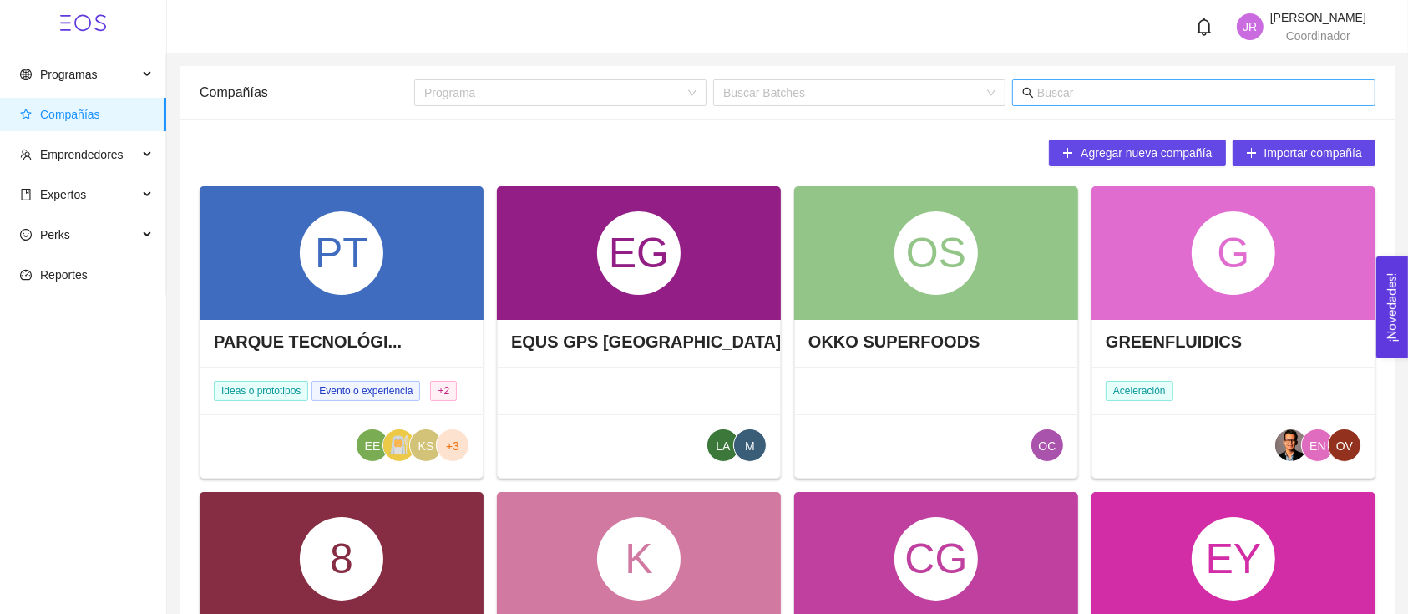
click at [1049, 93] on input "text" at bounding box center [1201, 92] width 328 height 18
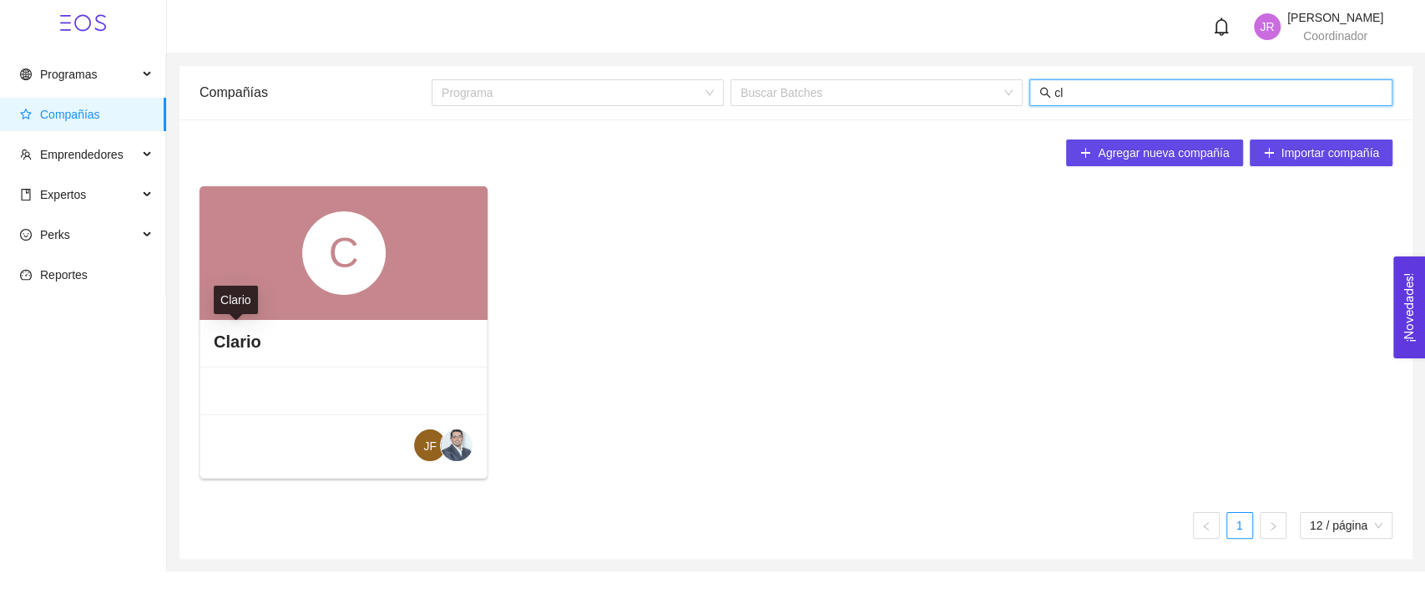
type input "cl"
click at [234, 341] on h4 "Clario" at bounding box center [238, 341] width 48 height 23
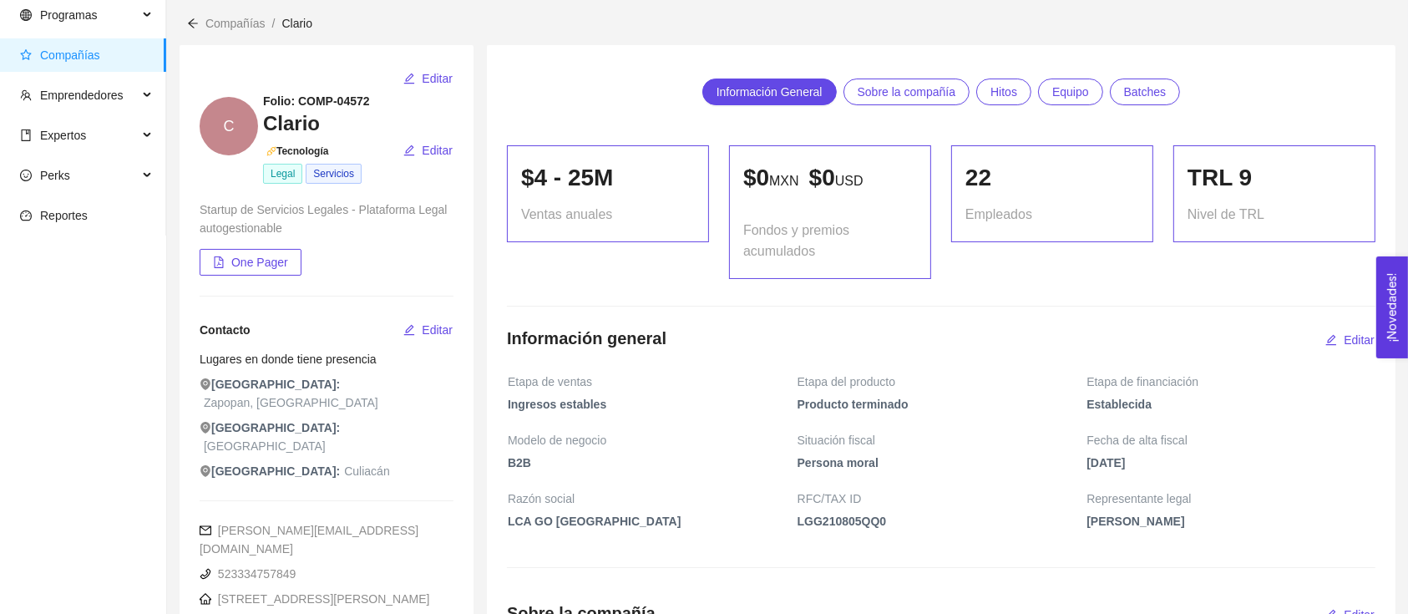
scroll to position [63, 0]
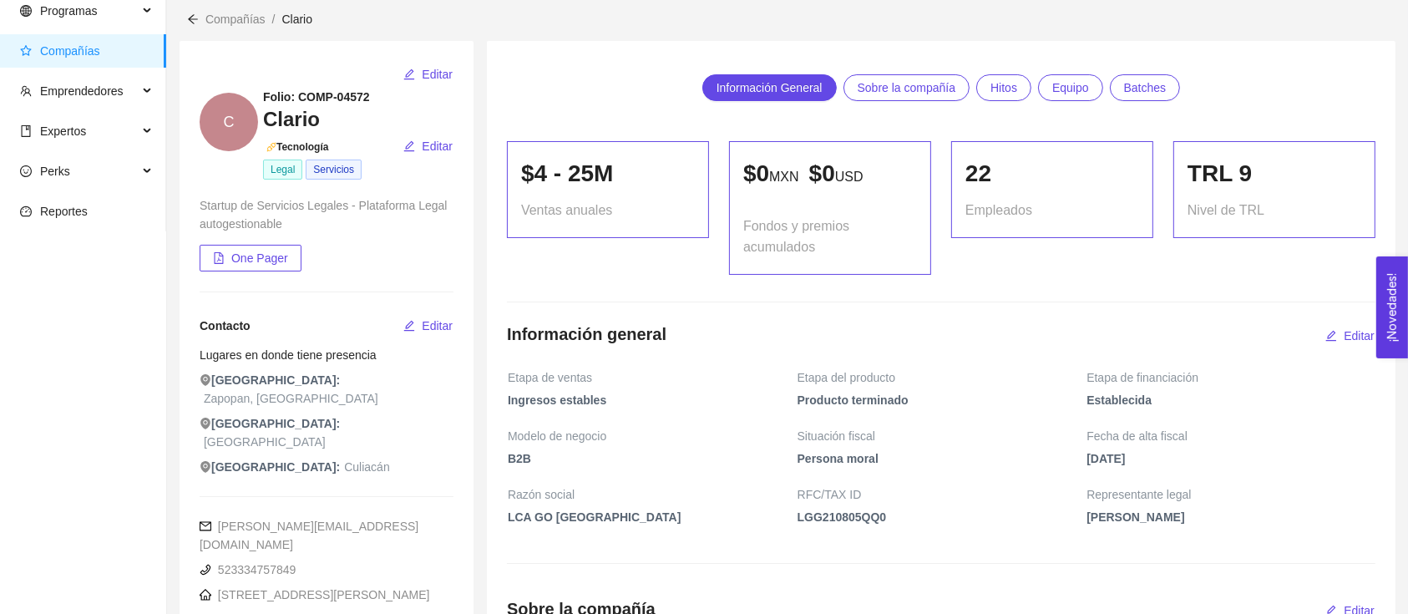
click at [991, 90] on span "Hitos" at bounding box center [1003, 87] width 27 height 25
